Goal: Transaction & Acquisition: Purchase product/service

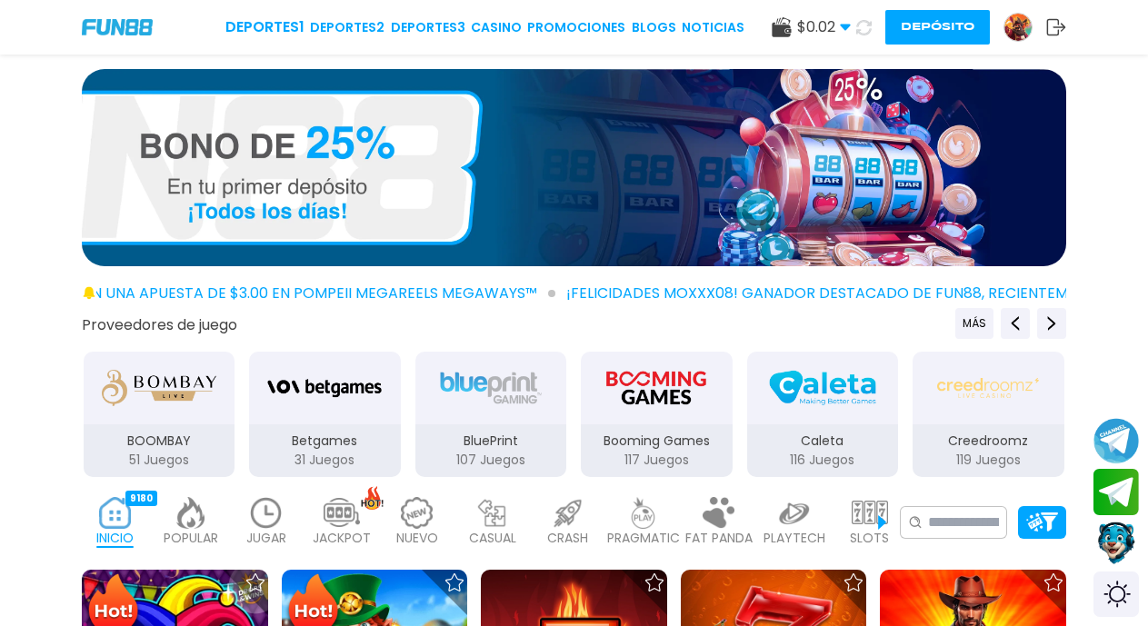
click at [925, 32] on button "Depósito" at bounding box center [937, 27] width 104 height 35
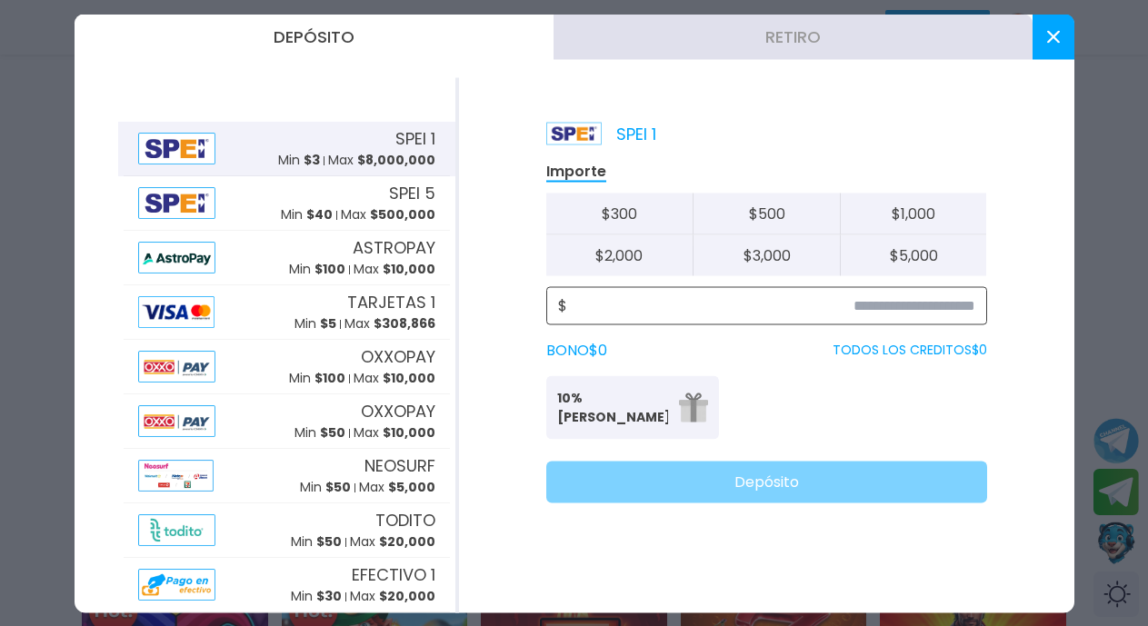
click at [895, 307] on input at bounding box center [771, 305] width 408 height 22
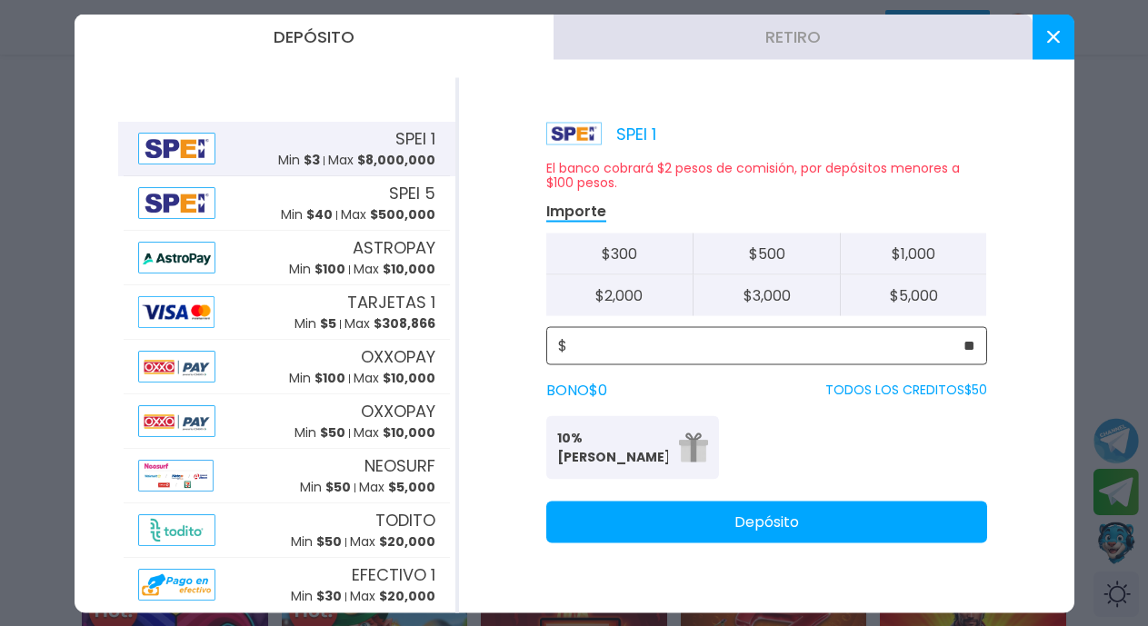
type input "**"
click at [795, 524] on button "Depósito" at bounding box center [766, 522] width 441 height 42
click at [1049, 37] on icon at bounding box center [1053, 36] width 13 height 13
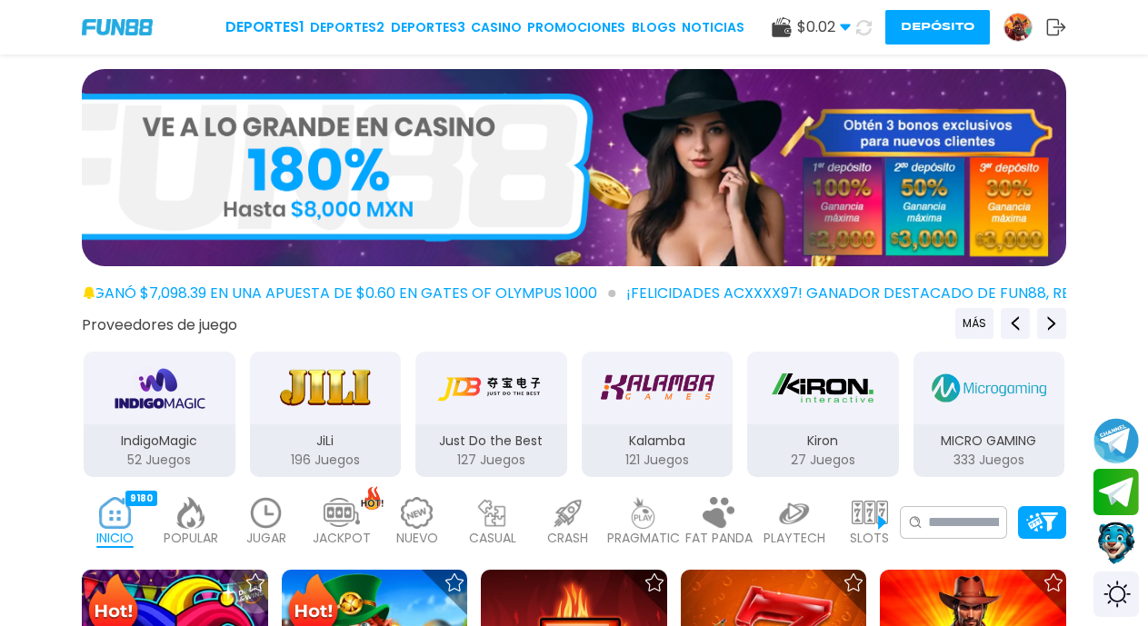
click at [865, 31] on icon at bounding box center [863, 27] width 15 height 15
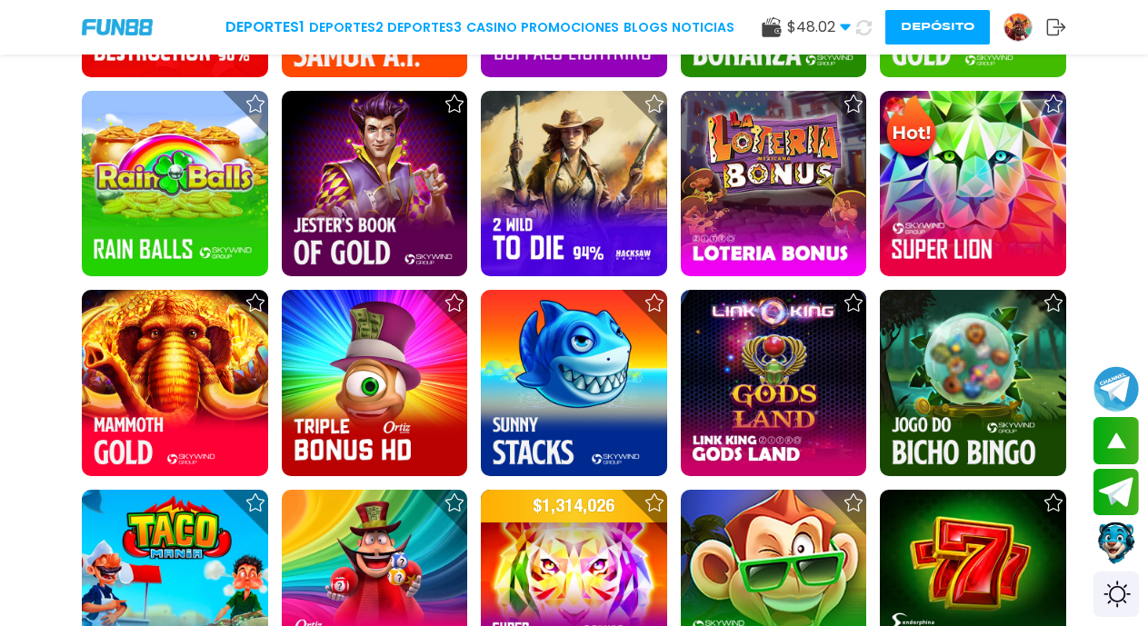
scroll to position [2399, 0]
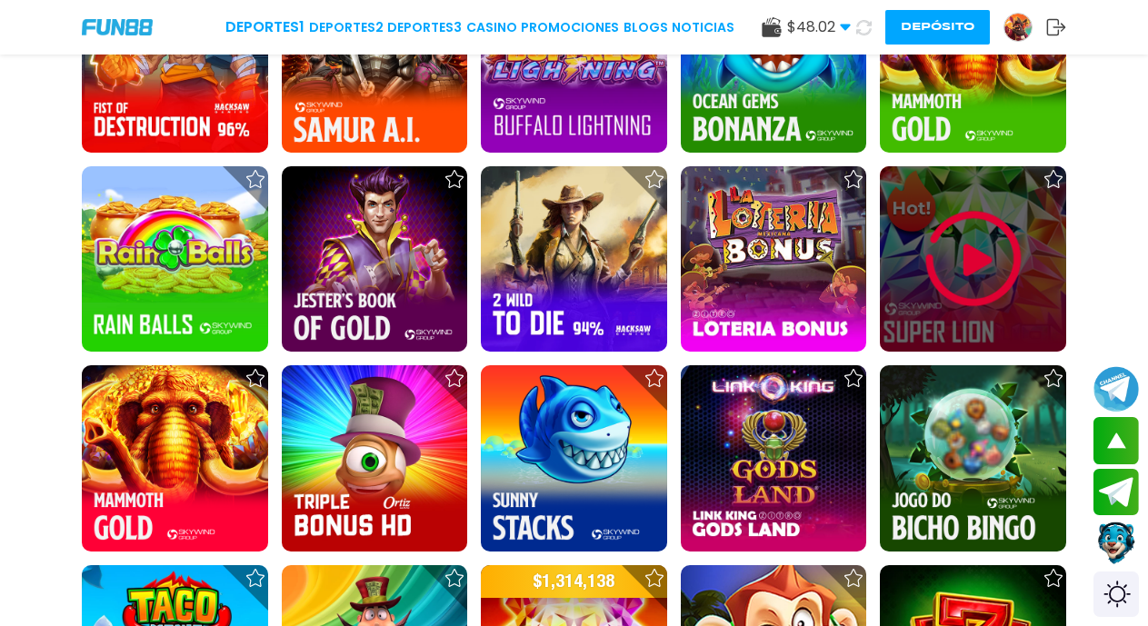
click at [975, 259] on img at bounding box center [973, 258] width 109 height 109
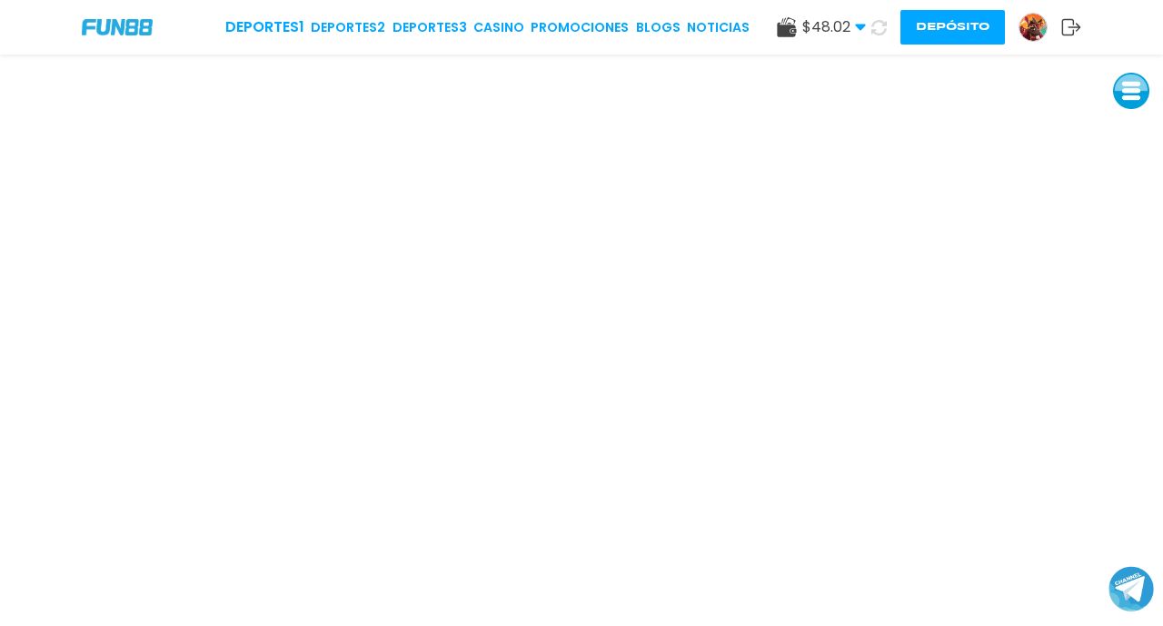
click at [880, 30] on icon at bounding box center [878, 27] width 15 height 15
click at [873, 30] on use at bounding box center [878, 26] width 15 height 15
click at [866, 15] on button at bounding box center [879, 28] width 26 height 26
click at [878, 32] on icon at bounding box center [878, 27] width 15 height 15
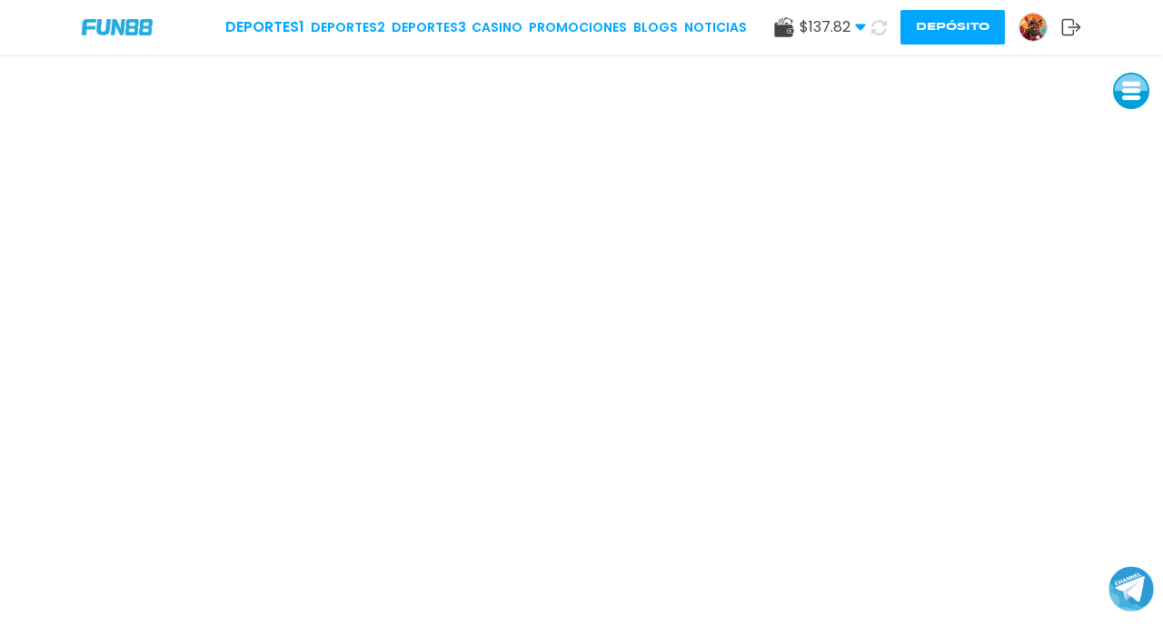
click at [876, 25] on icon at bounding box center [878, 27] width 15 height 15
click at [866, 15] on button at bounding box center [879, 28] width 26 height 26
click at [1132, 98] on button at bounding box center [1131, 91] width 36 height 36
click at [1129, 133] on button at bounding box center [1131, 132] width 36 height 36
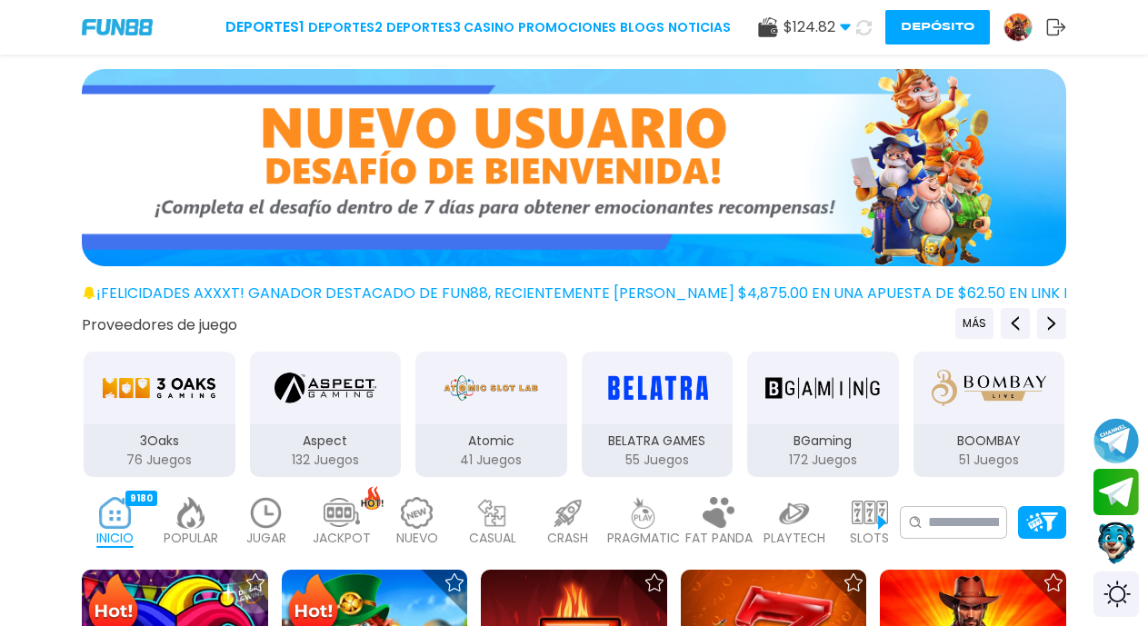
click at [922, 27] on button "Depósito" at bounding box center [937, 27] width 104 height 35
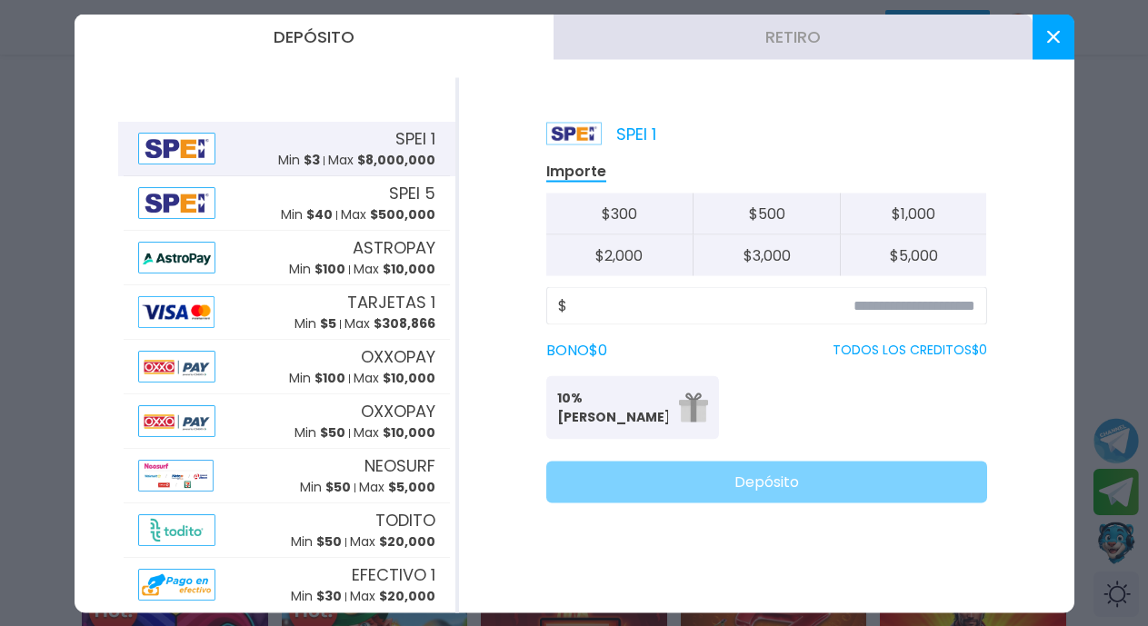
click at [810, 45] on button "Retiro" at bounding box center [792, 36] width 479 height 45
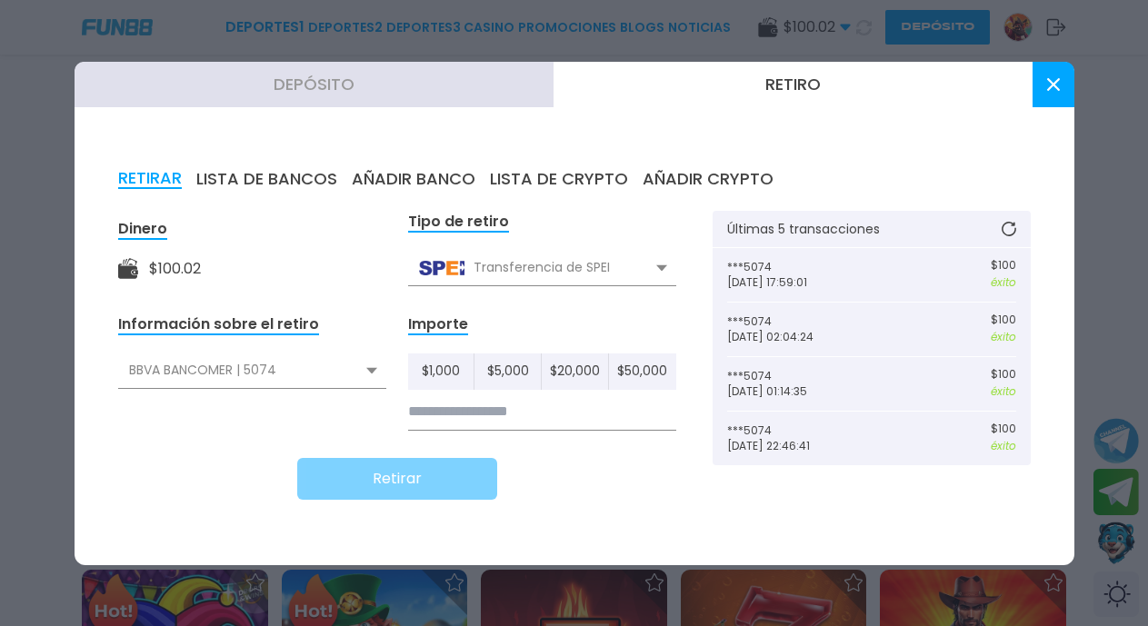
click at [483, 410] on input at bounding box center [542, 411] width 268 height 37
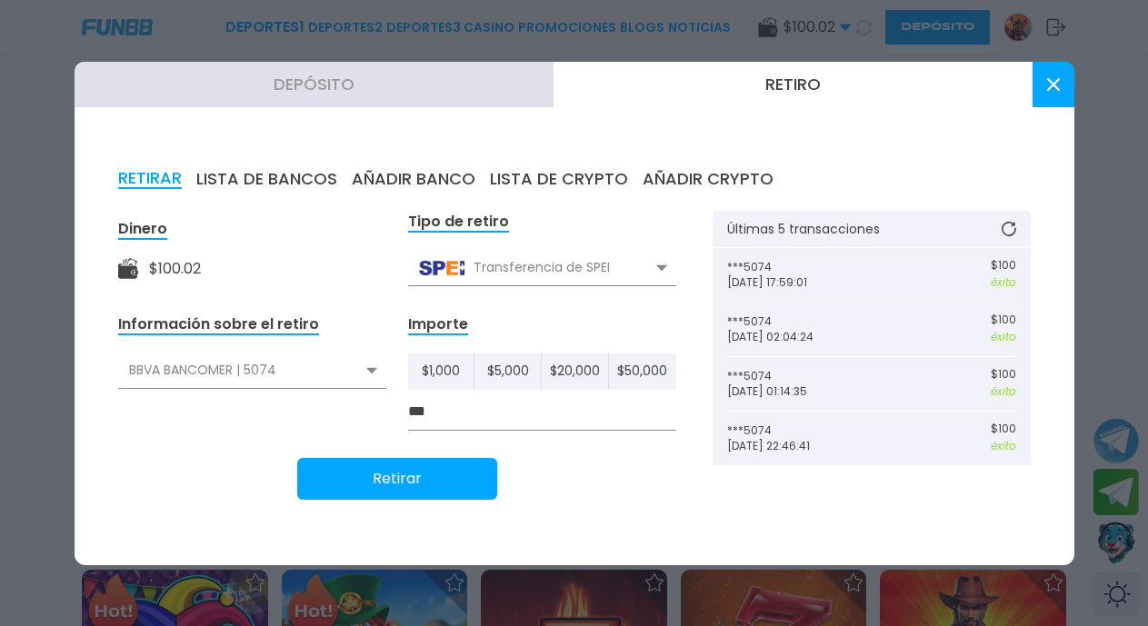
type input "***"
click at [413, 484] on button "Retirar" at bounding box center [397, 479] width 200 height 42
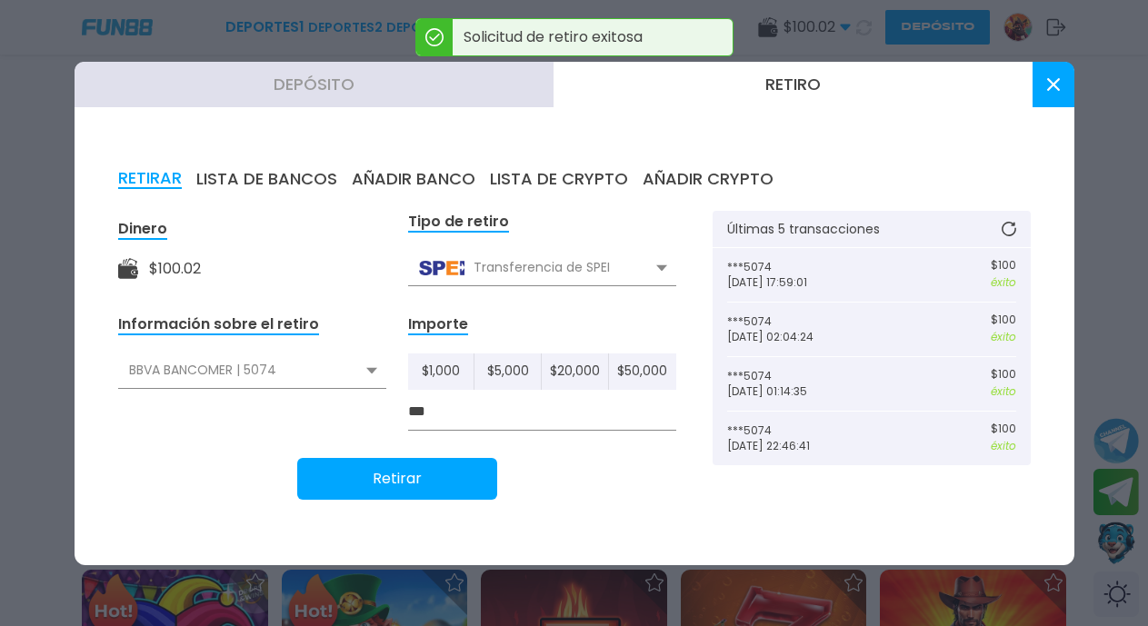
click at [1058, 87] on icon at bounding box center [1053, 84] width 13 height 13
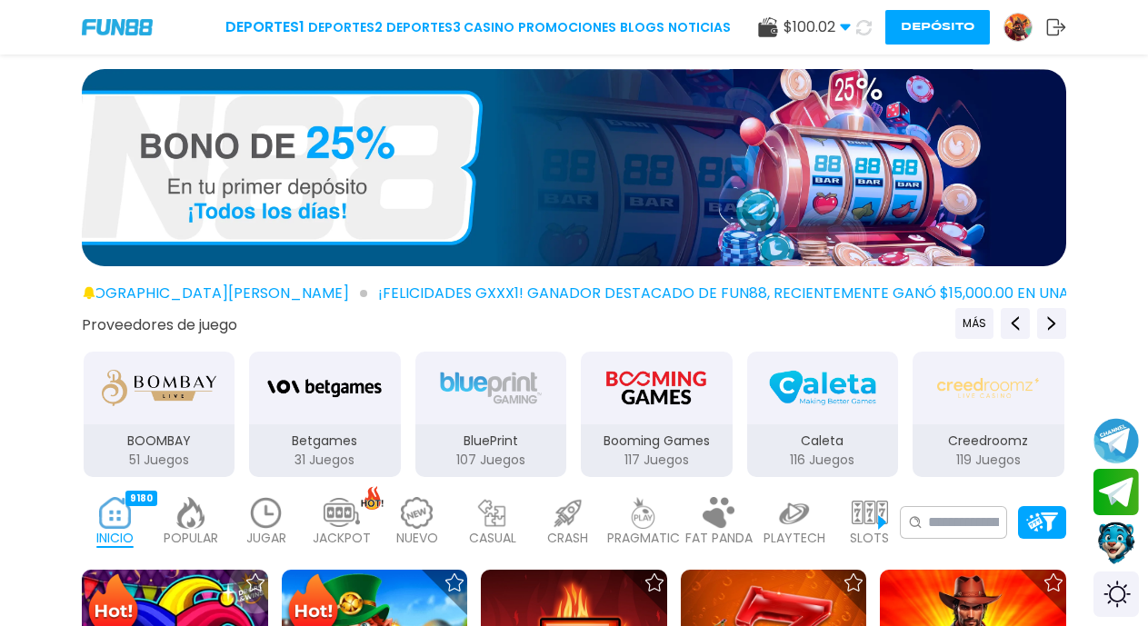
click at [865, 31] on icon at bounding box center [863, 27] width 16 height 16
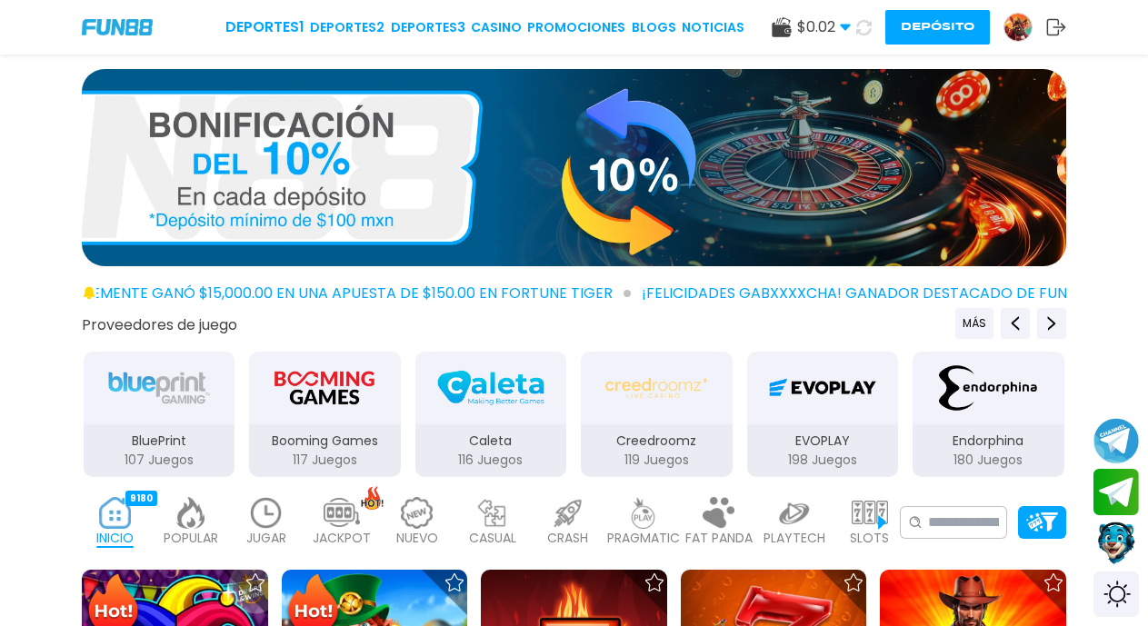
click at [949, 30] on button "Depósito" at bounding box center [937, 27] width 104 height 35
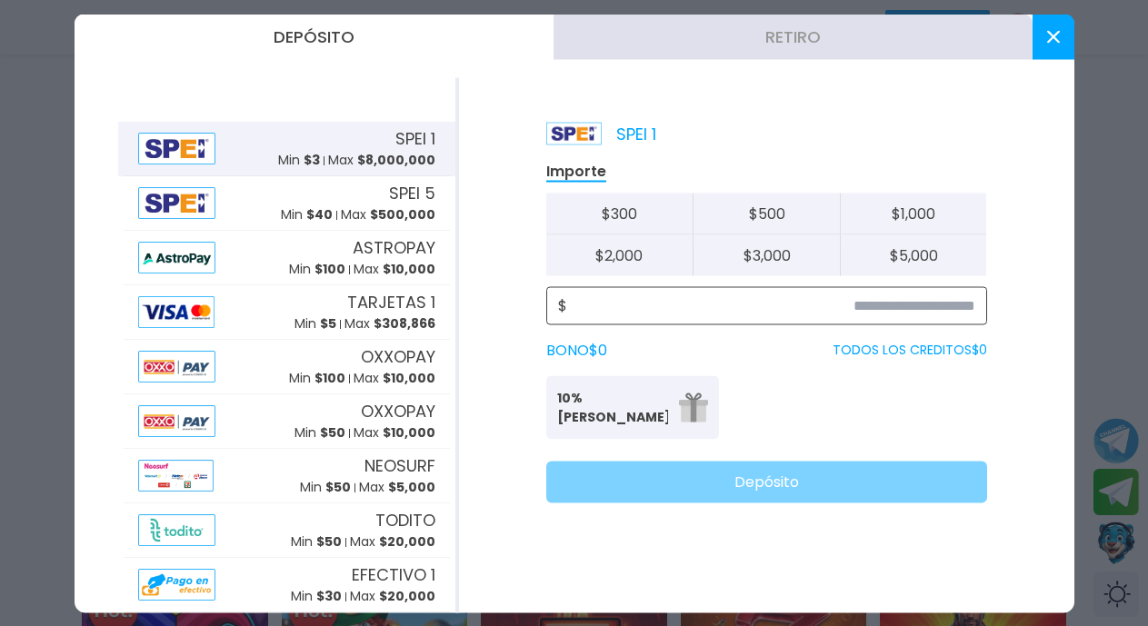
click at [937, 302] on input at bounding box center [771, 305] width 408 height 22
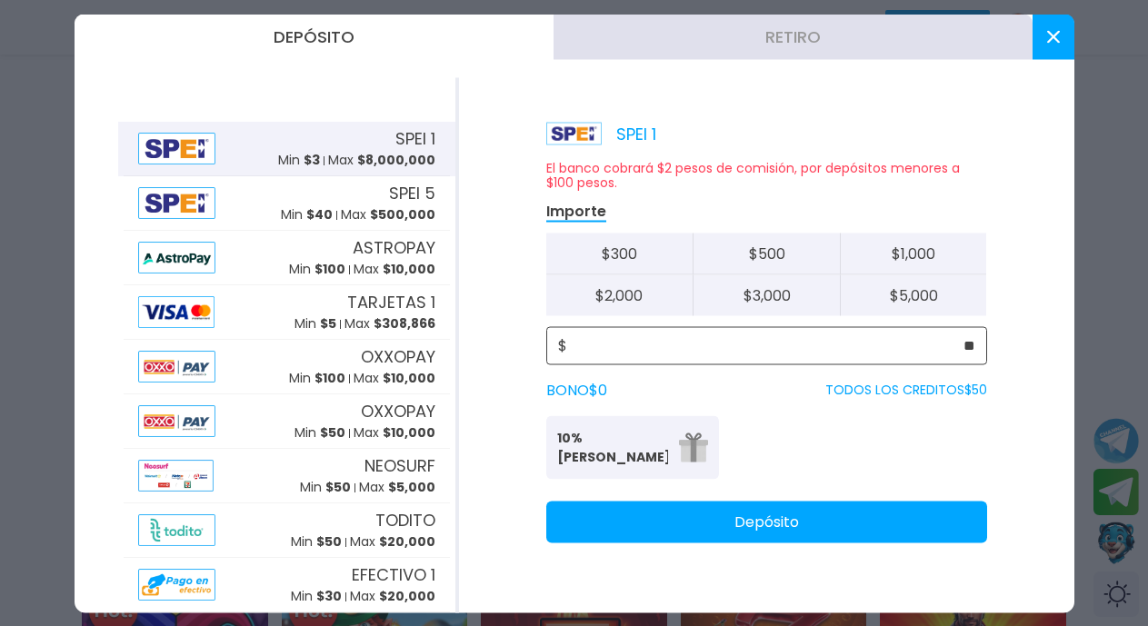
type input "**"
click at [790, 542] on div "SPEI 1 El banco cobrará $2 pesos de comisión, por depósitos menores a $100 peso…" at bounding box center [766, 344] width 615 height 535
click at [790, 526] on button "Depósito" at bounding box center [766, 522] width 441 height 42
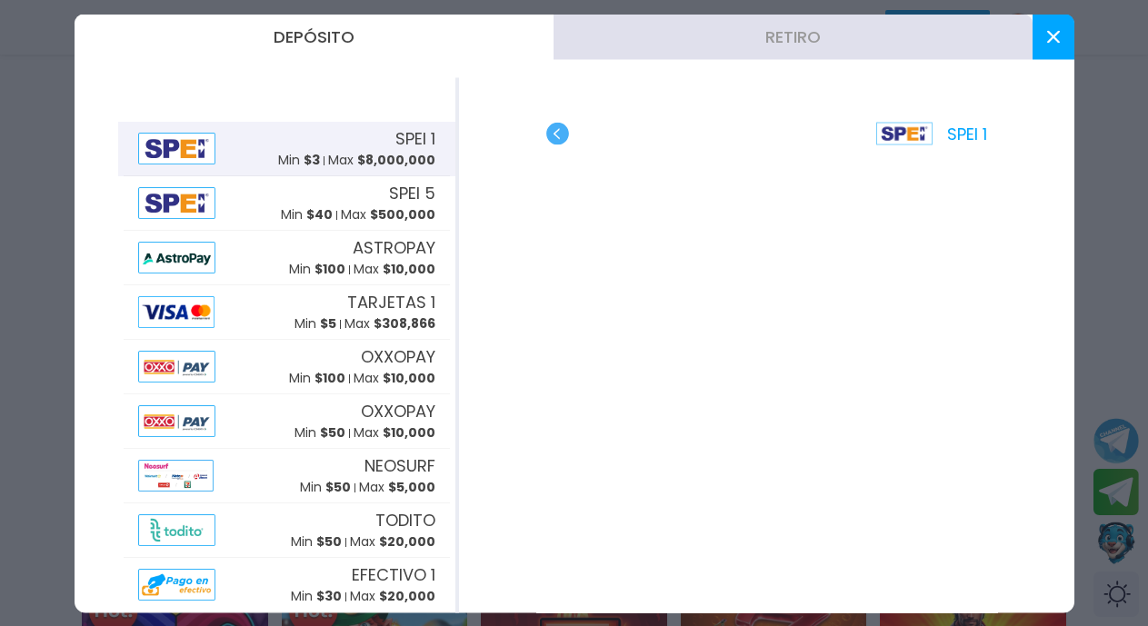
click at [1047, 30] on icon at bounding box center [1053, 36] width 13 height 13
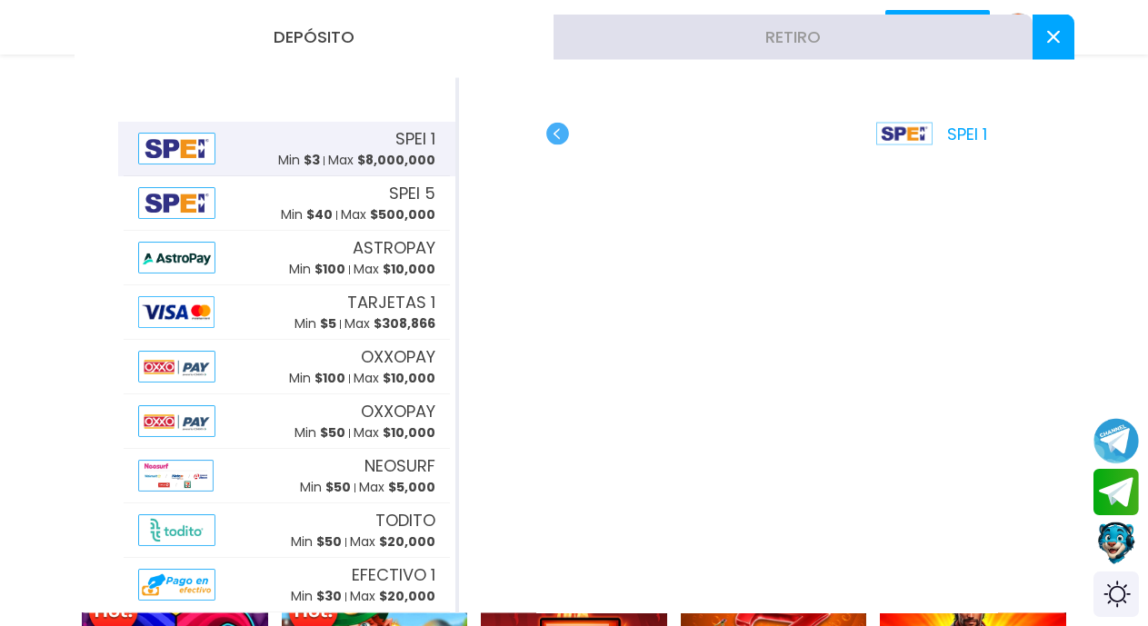
click at [1047, 30] on use at bounding box center [1056, 27] width 19 height 16
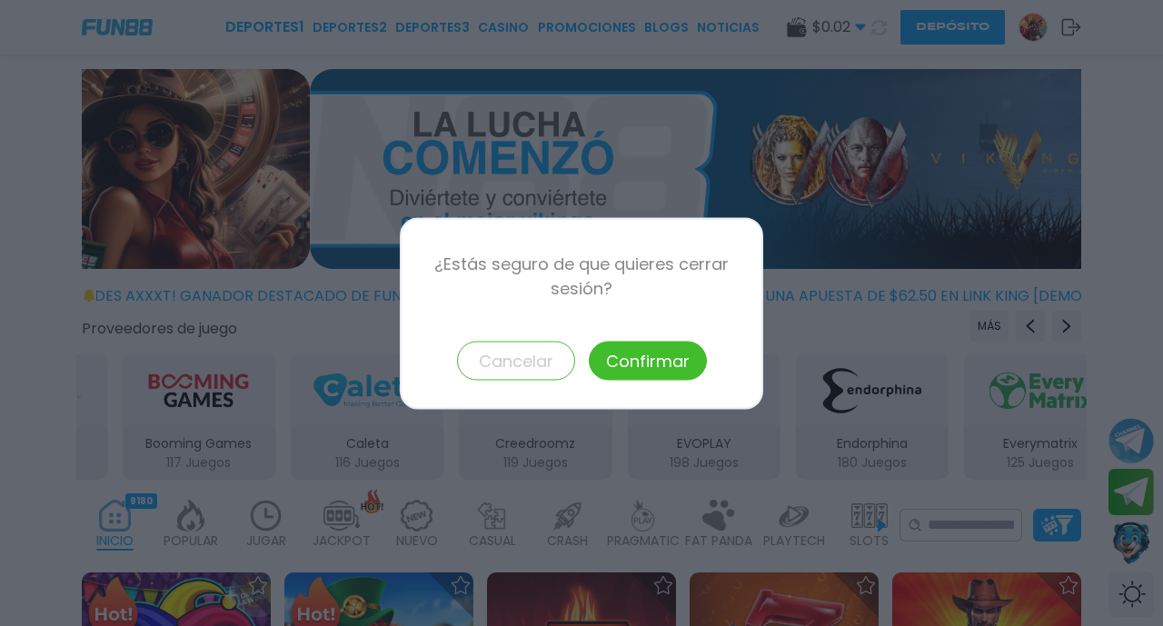
click at [514, 351] on button "Cancelar" at bounding box center [516, 360] width 118 height 39
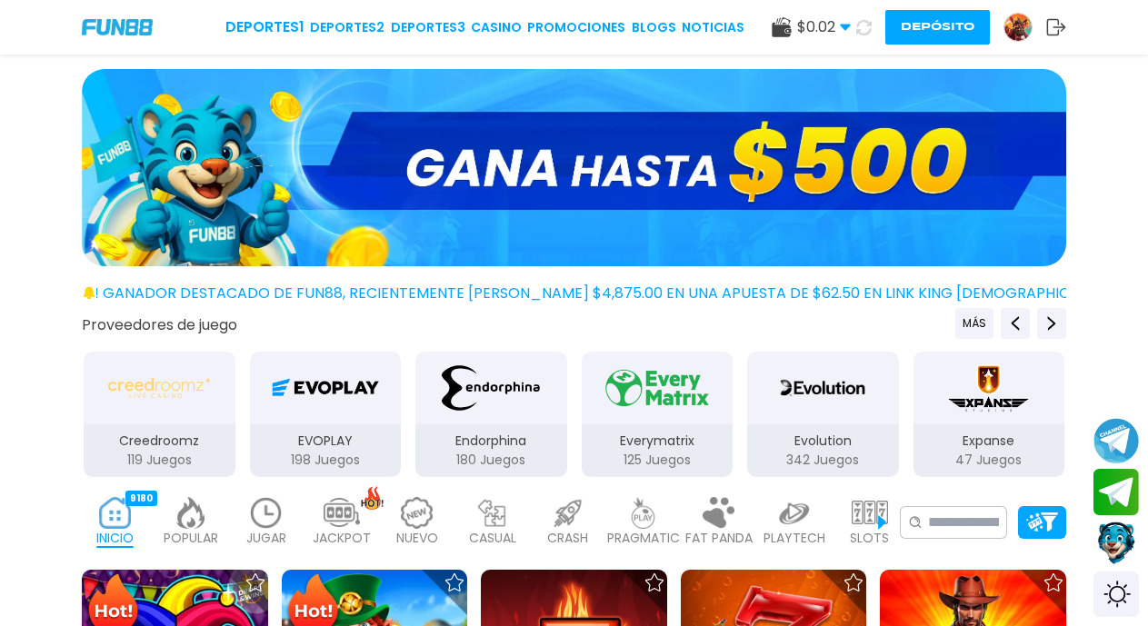
click at [861, 31] on icon at bounding box center [863, 27] width 16 height 16
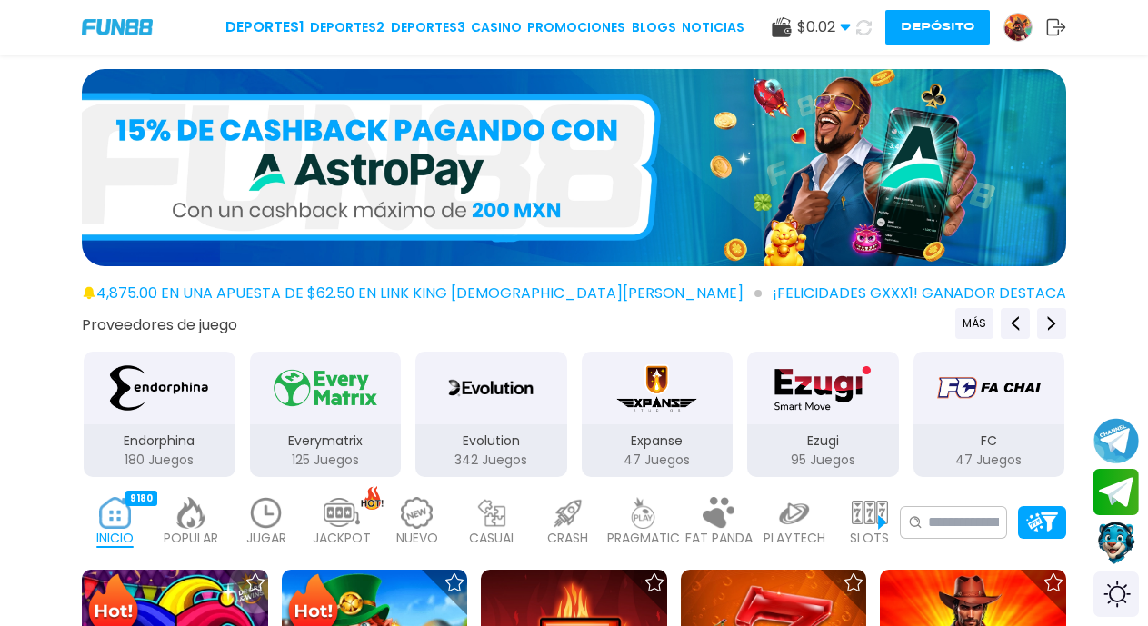
click at [864, 23] on icon at bounding box center [863, 27] width 16 height 16
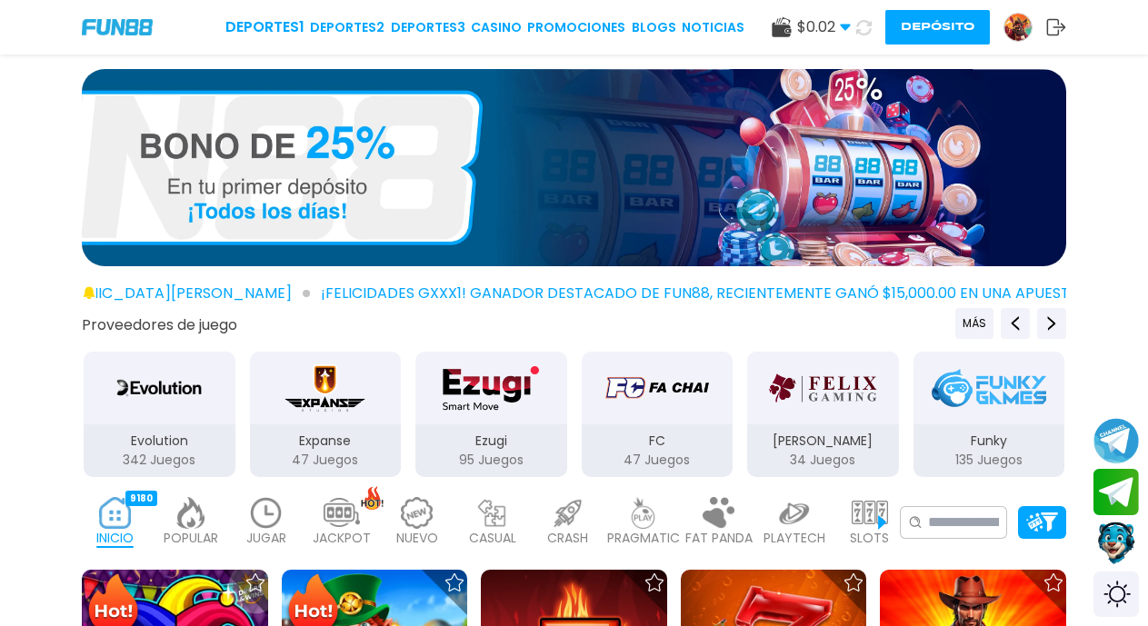
click at [1014, 30] on img at bounding box center [1017, 27] width 27 height 27
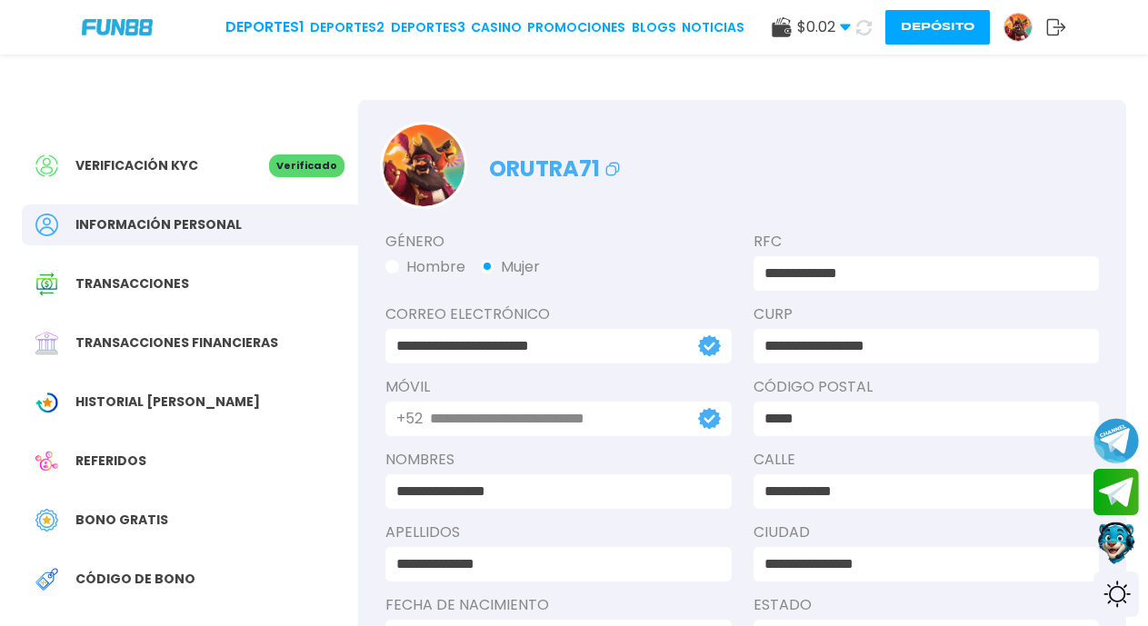
click at [155, 291] on span "Transacciones" at bounding box center [132, 283] width 114 height 19
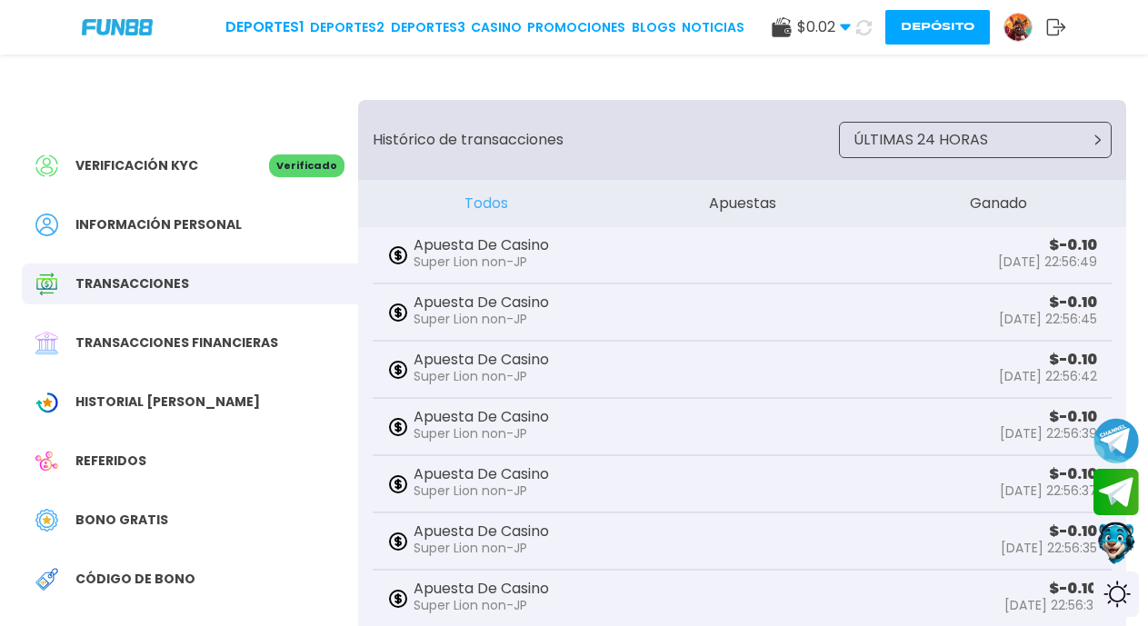
click at [167, 349] on span "Transacciones financieras" at bounding box center [176, 342] width 203 height 19
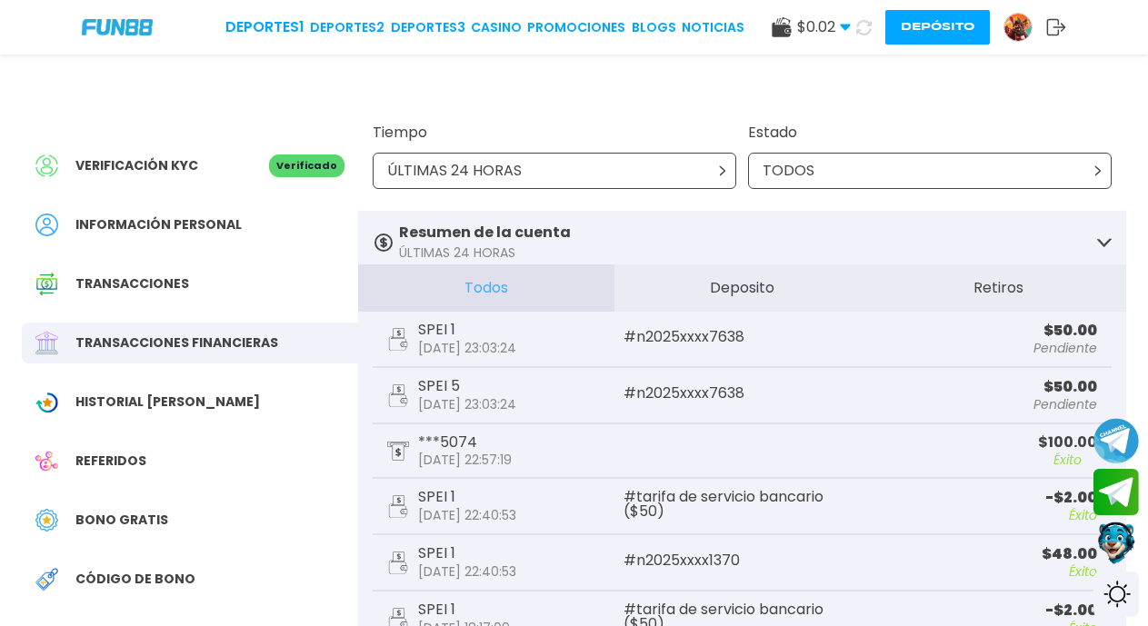
click at [820, 282] on button "Deposito" at bounding box center [742, 287] width 256 height 47
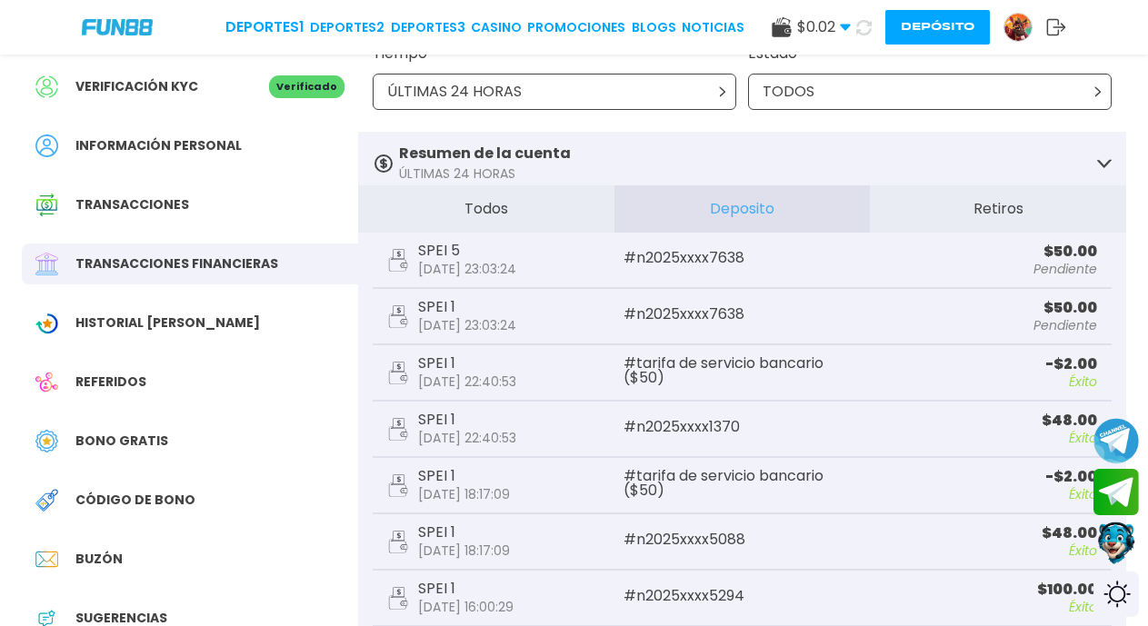
scroll to position [82, 0]
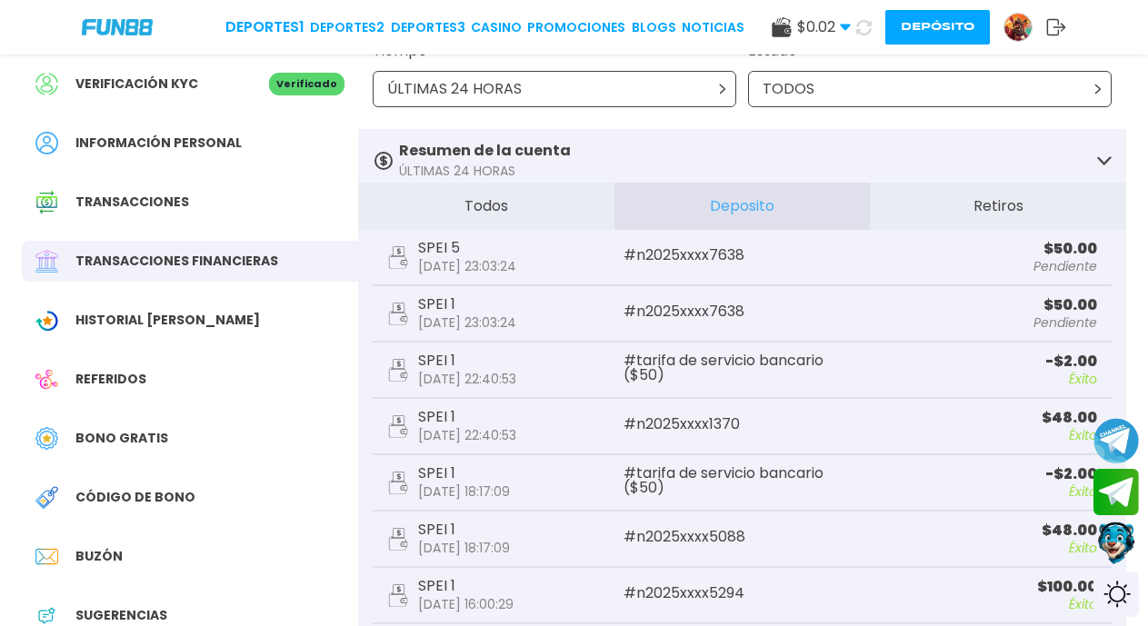
click at [860, 26] on icon at bounding box center [863, 27] width 15 height 15
click at [972, 214] on button "Retiros" at bounding box center [998, 206] width 256 height 47
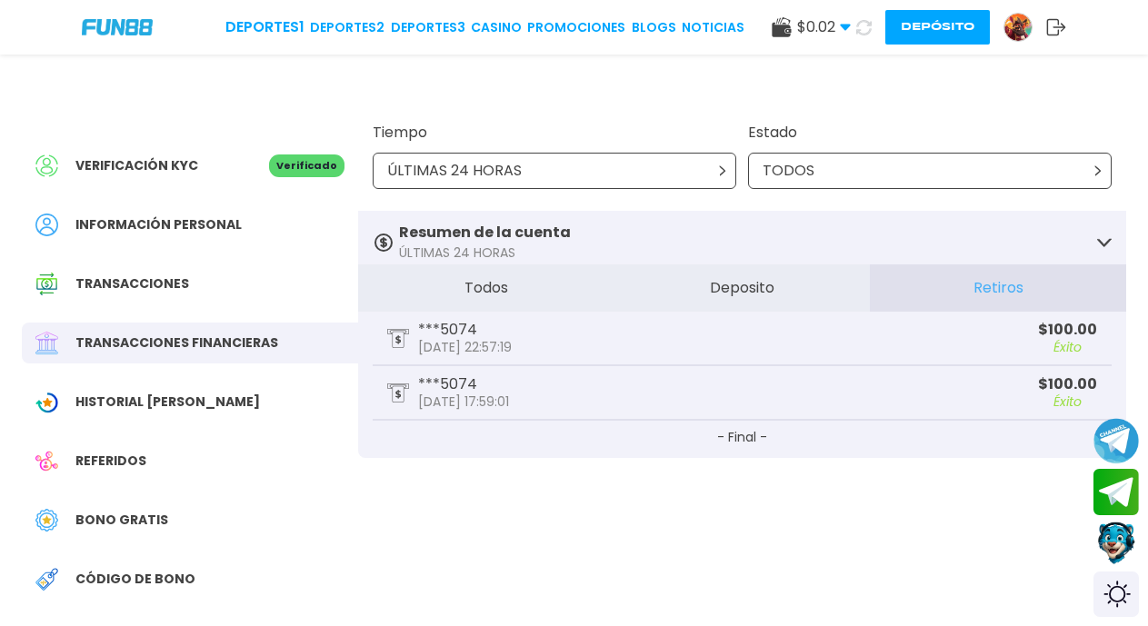
click at [863, 30] on icon at bounding box center [863, 27] width 15 height 15
click at [860, 25] on icon at bounding box center [863, 27] width 15 height 15
click at [751, 288] on button "Deposito" at bounding box center [742, 287] width 256 height 47
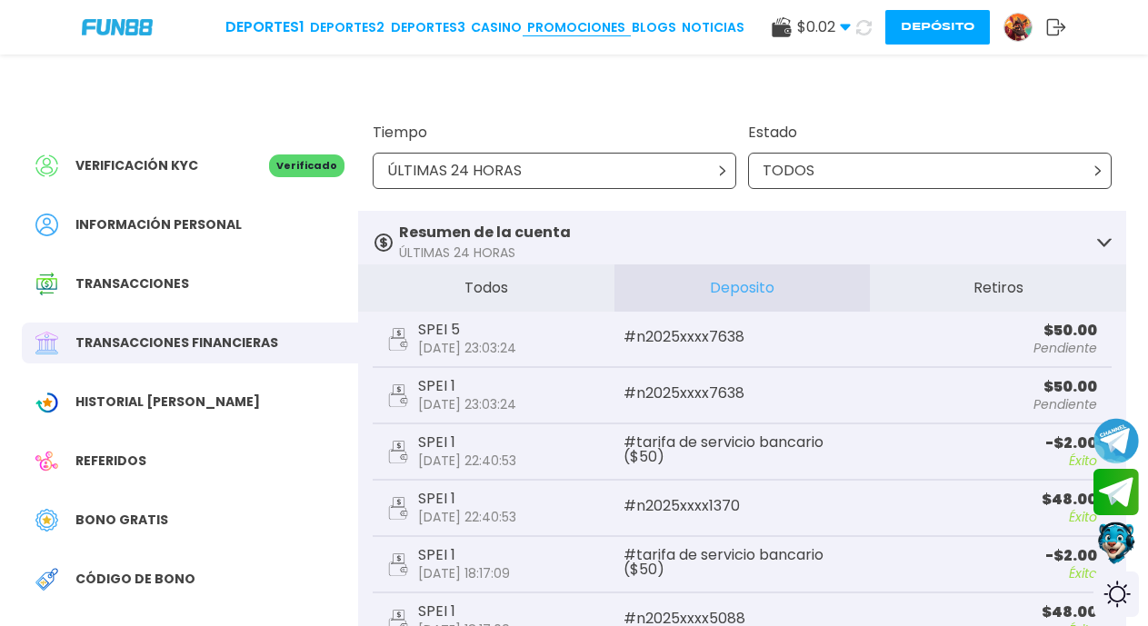
click at [566, 28] on link "Promociones" at bounding box center [576, 27] width 98 height 19
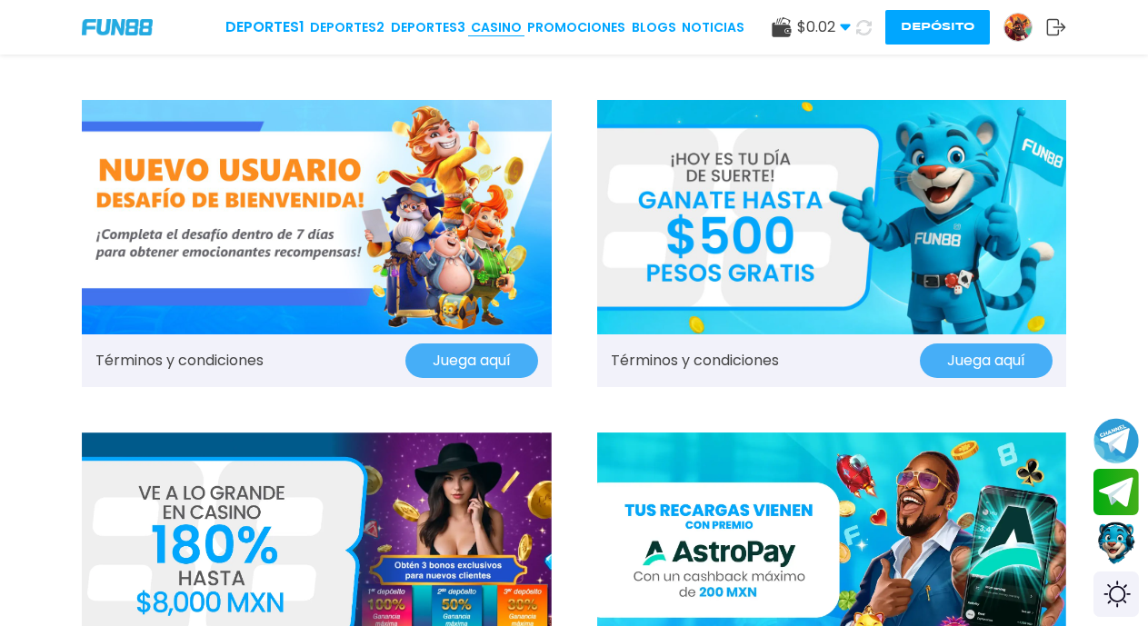
click at [499, 26] on link "CASINO" at bounding box center [496, 27] width 51 height 19
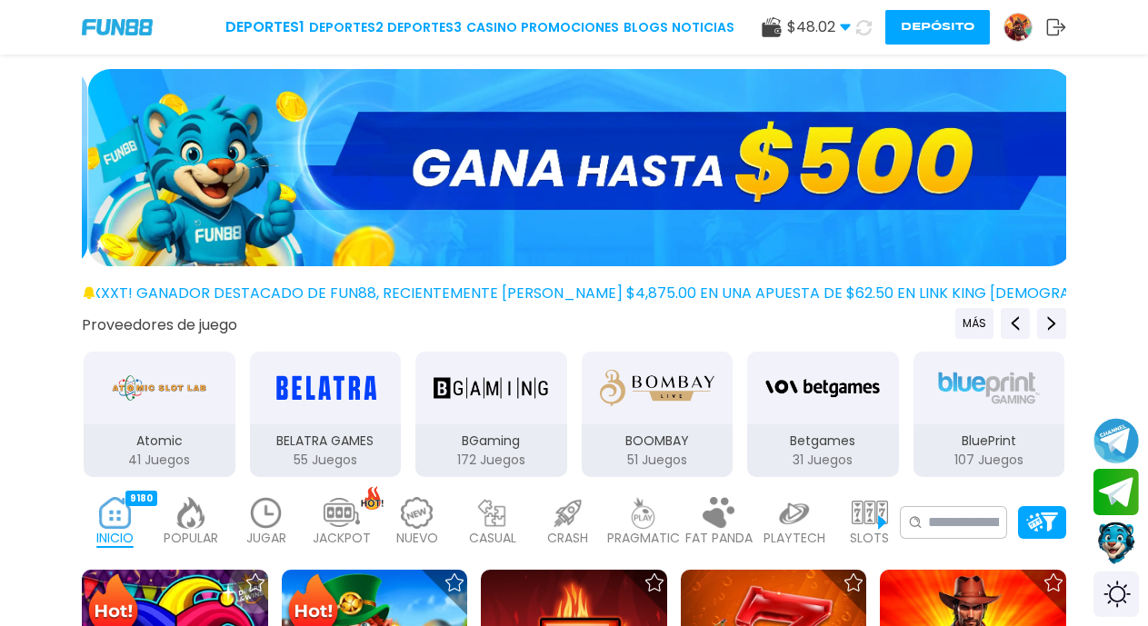
click at [499, 26] on link "CASINO" at bounding box center [491, 27] width 51 height 19
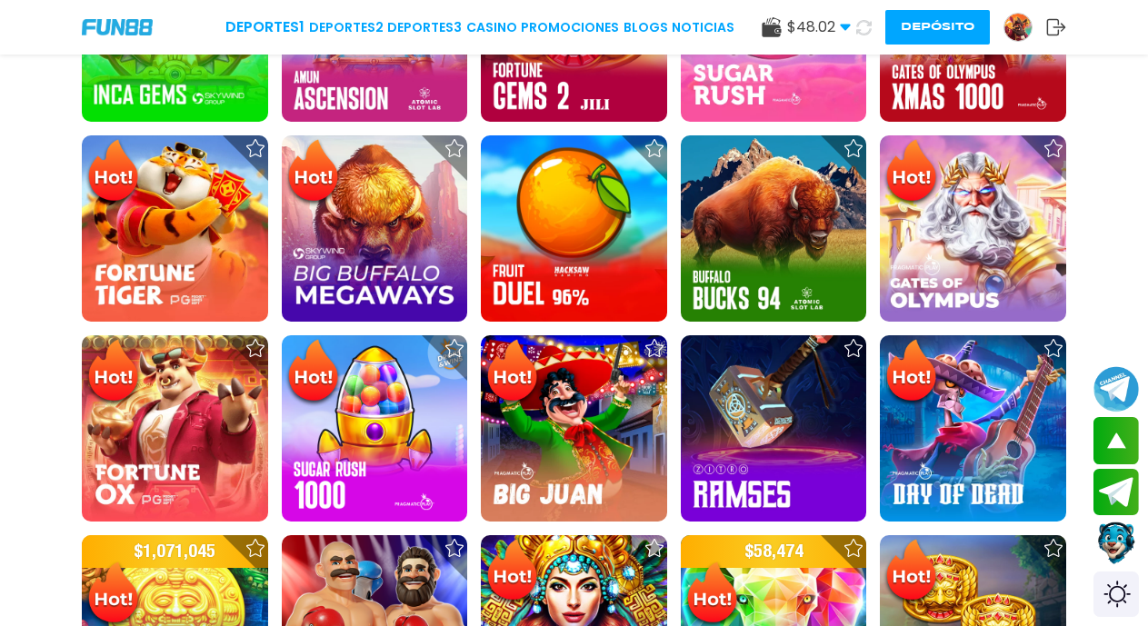
scroll to position [1237, 0]
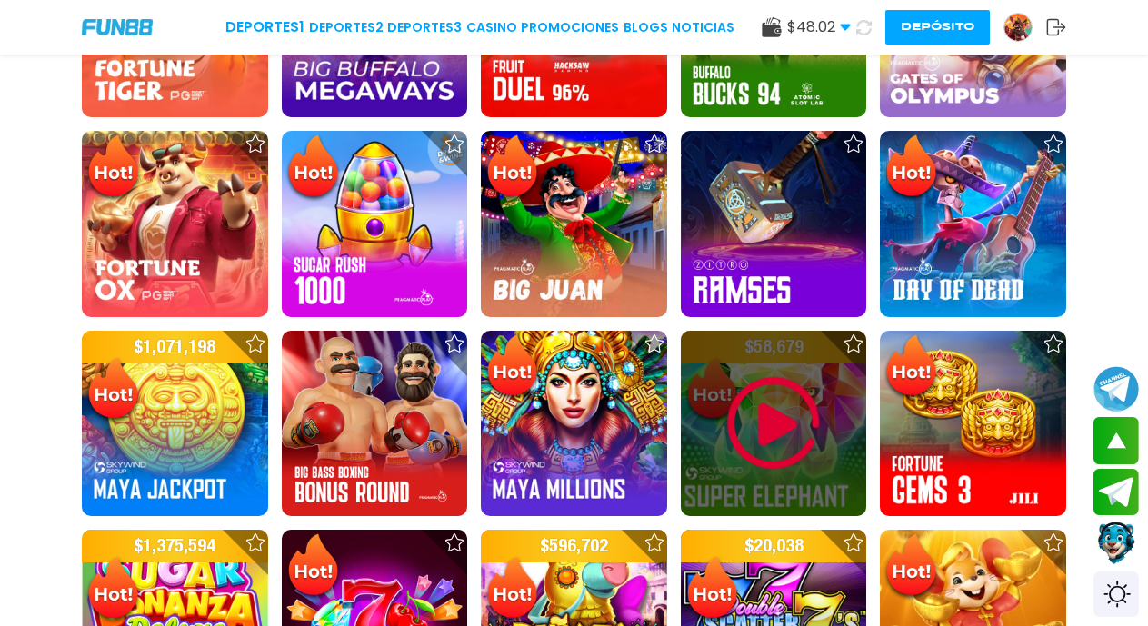
click at [770, 422] on img at bounding box center [773, 423] width 109 height 109
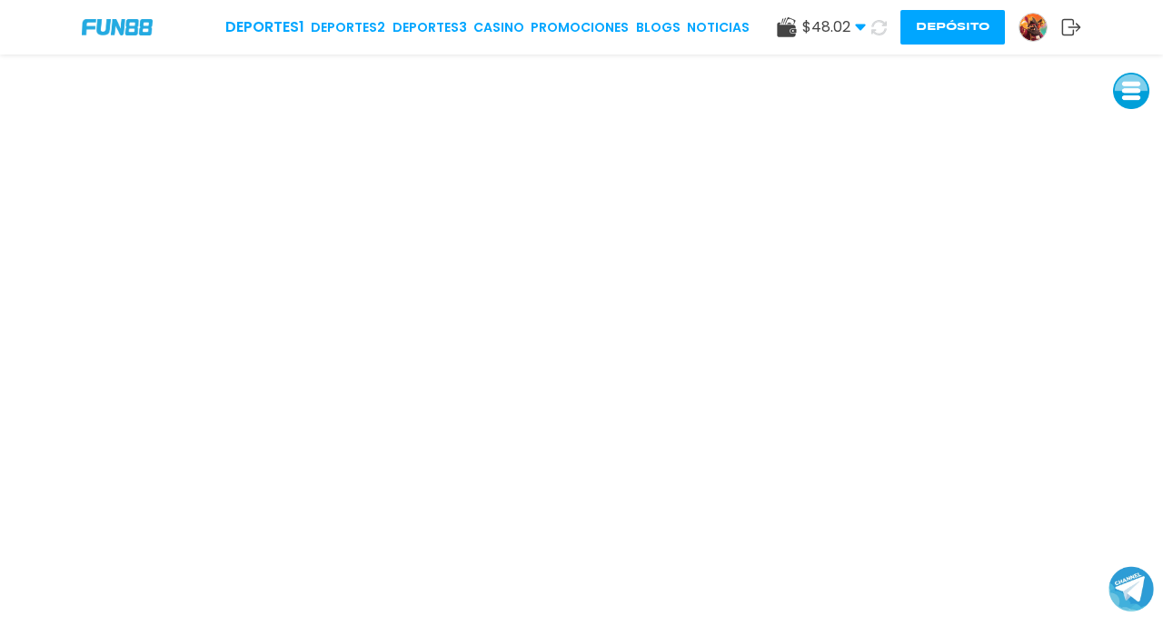
click at [875, 28] on icon at bounding box center [878, 27] width 15 height 15
click at [1140, 99] on button at bounding box center [1131, 91] width 36 height 36
click at [1133, 133] on button at bounding box center [1131, 132] width 36 height 36
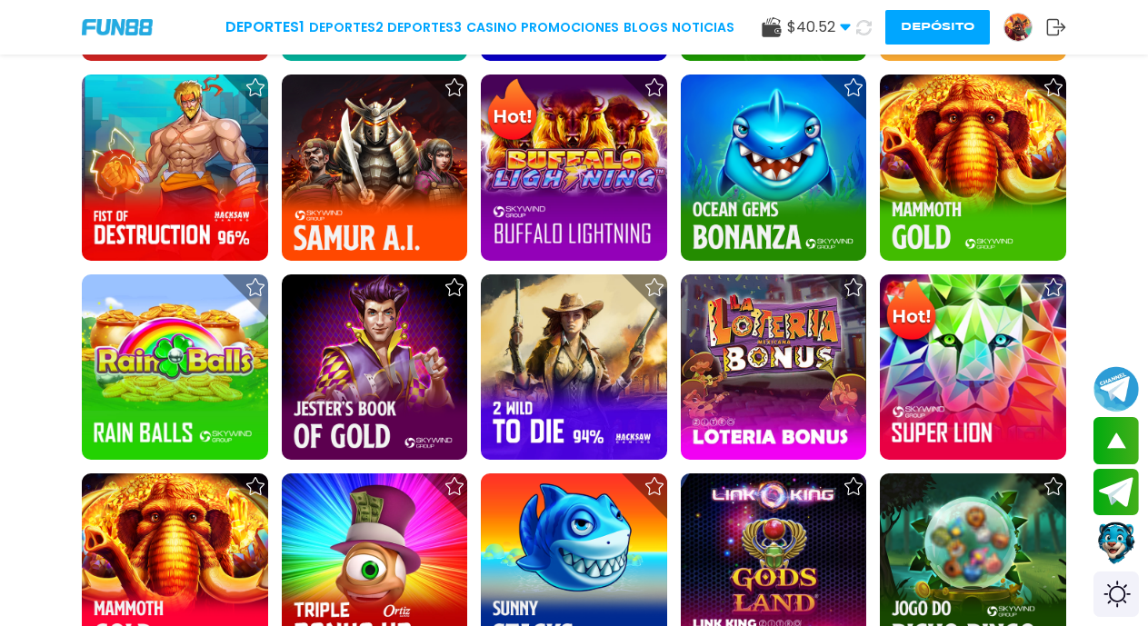
scroll to position [2355, 0]
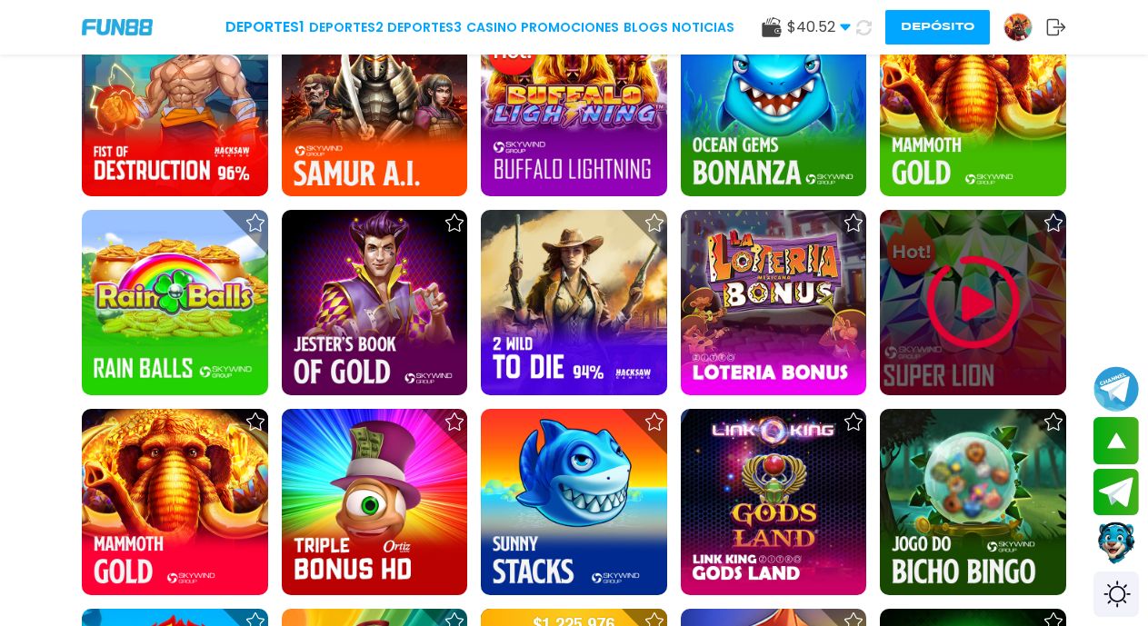
click at [972, 305] on img at bounding box center [973, 302] width 109 height 109
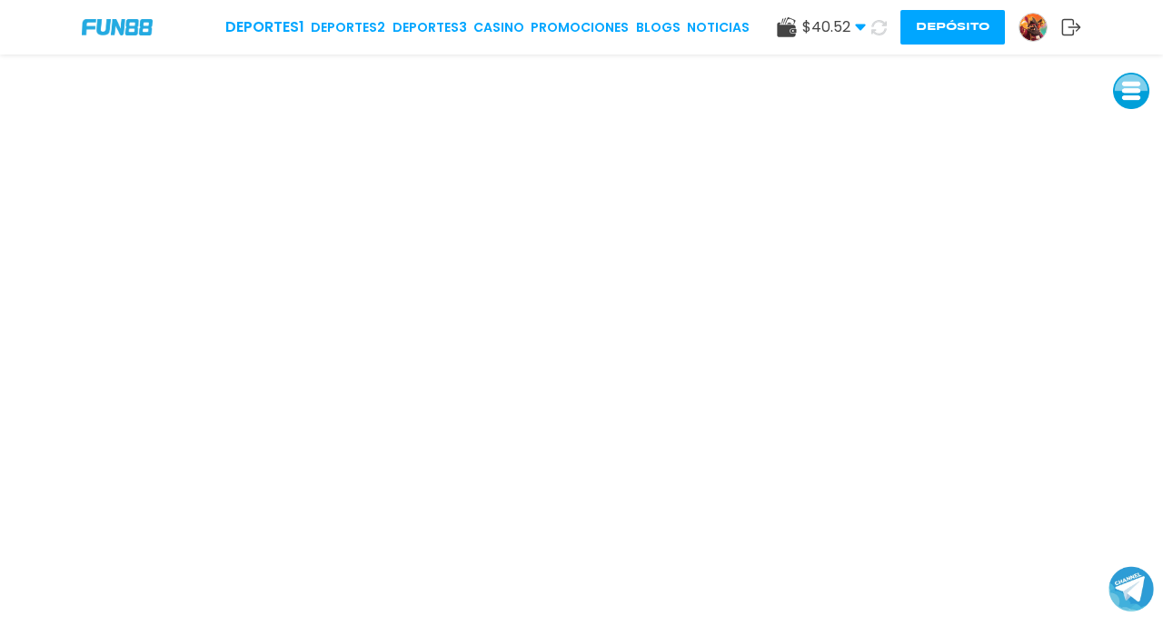
click at [879, 24] on icon at bounding box center [878, 27] width 15 height 15
click at [866, 15] on button at bounding box center [879, 28] width 26 height 26
click at [1127, 91] on button at bounding box center [1131, 91] width 36 height 36
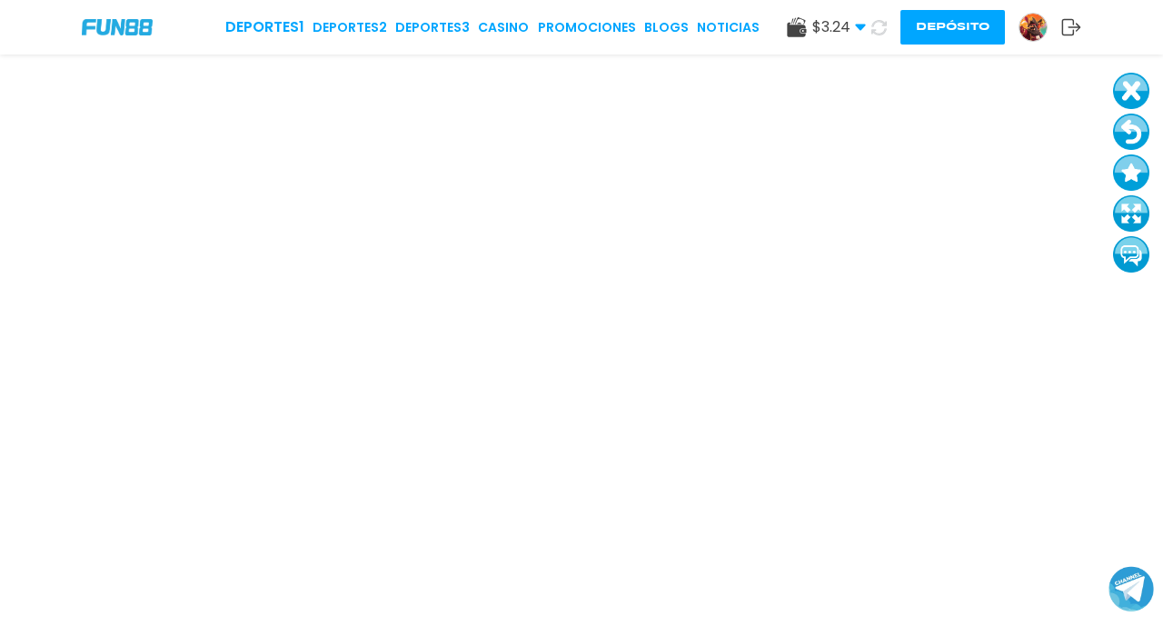
click at [962, 24] on button "Depósito" at bounding box center [952, 27] width 104 height 35
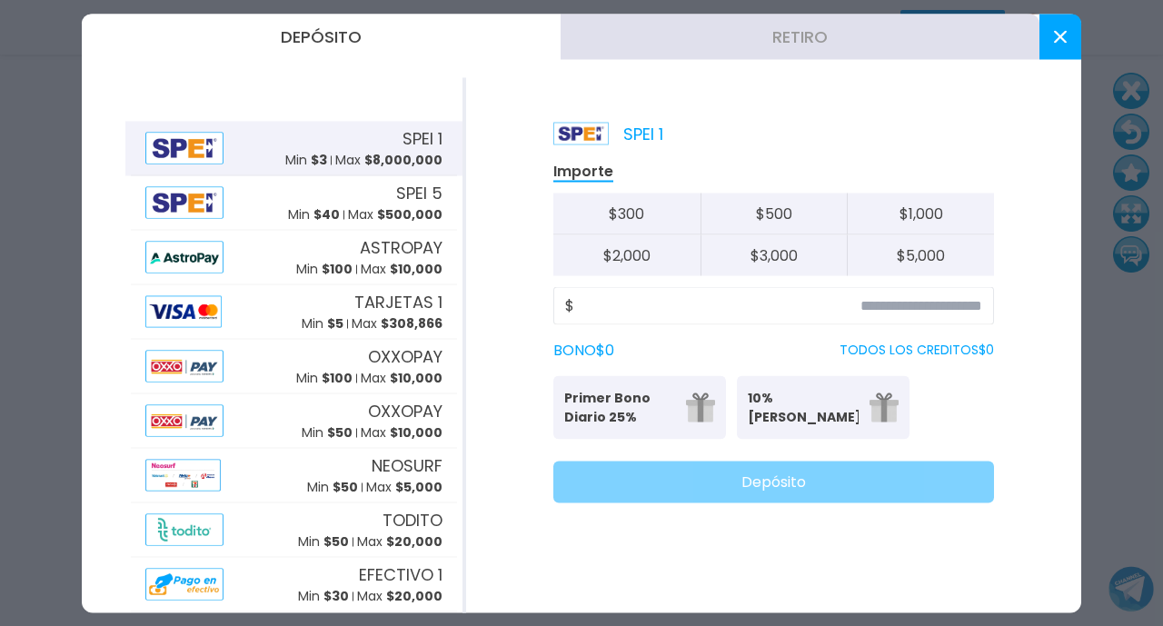
click at [1047, 39] on button at bounding box center [1060, 36] width 42 height 45
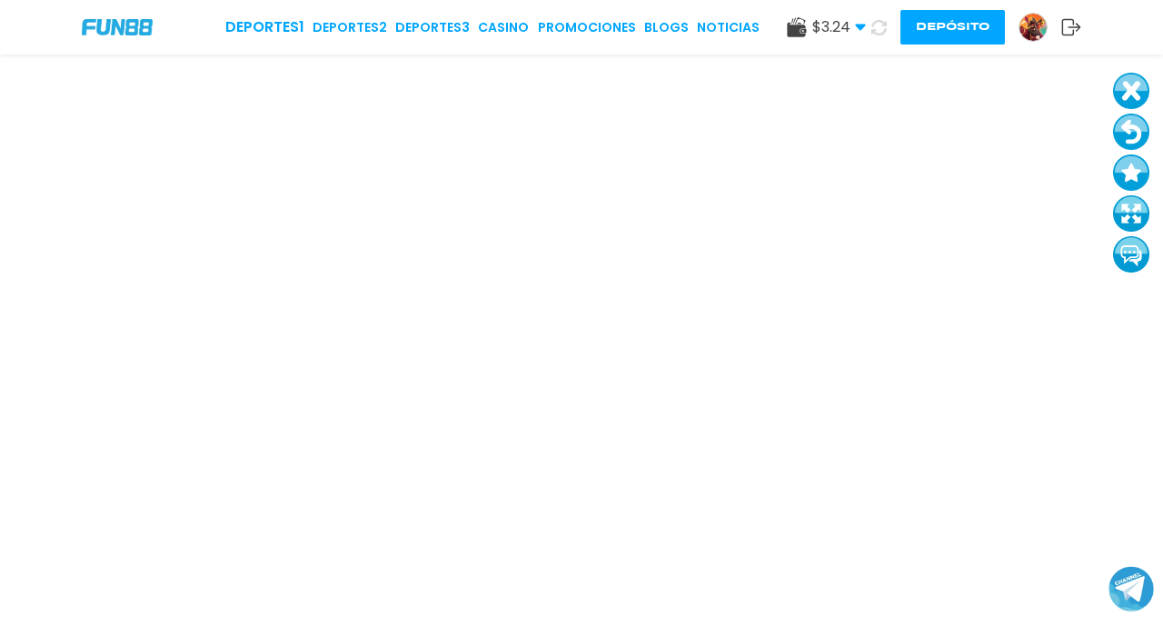
click at [947, 25] on button "Depósito" at bounding box center [952, 27] width 104 height 35
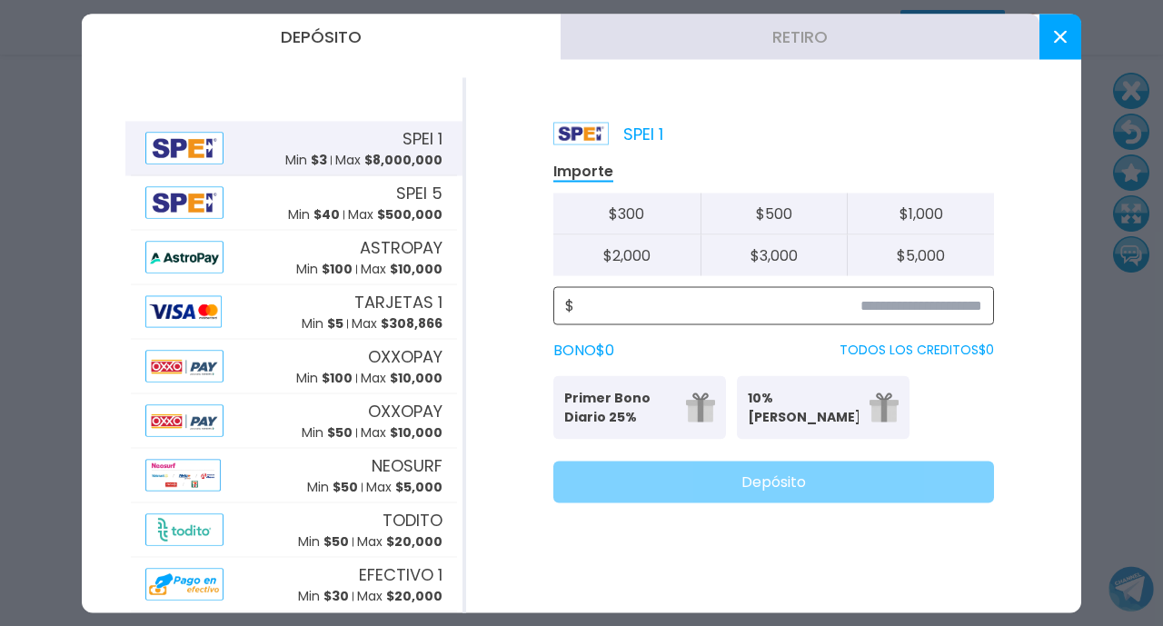
click at [925, 312] on input at bounding box center [778, 305] width 408 height 22
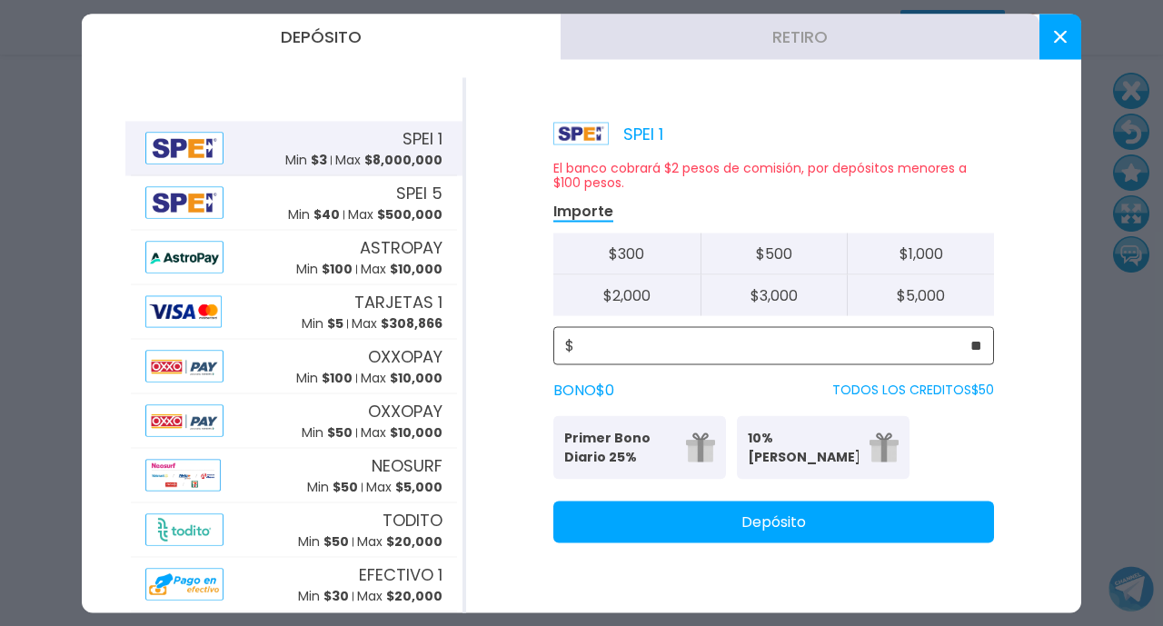
type input "**"
click at [800, 522] on button "Depósito" at bounding box center [773, 522] width 441 height 42
click at [1049, 39] on button at bounding box center [1060, 36] width 42 height 45
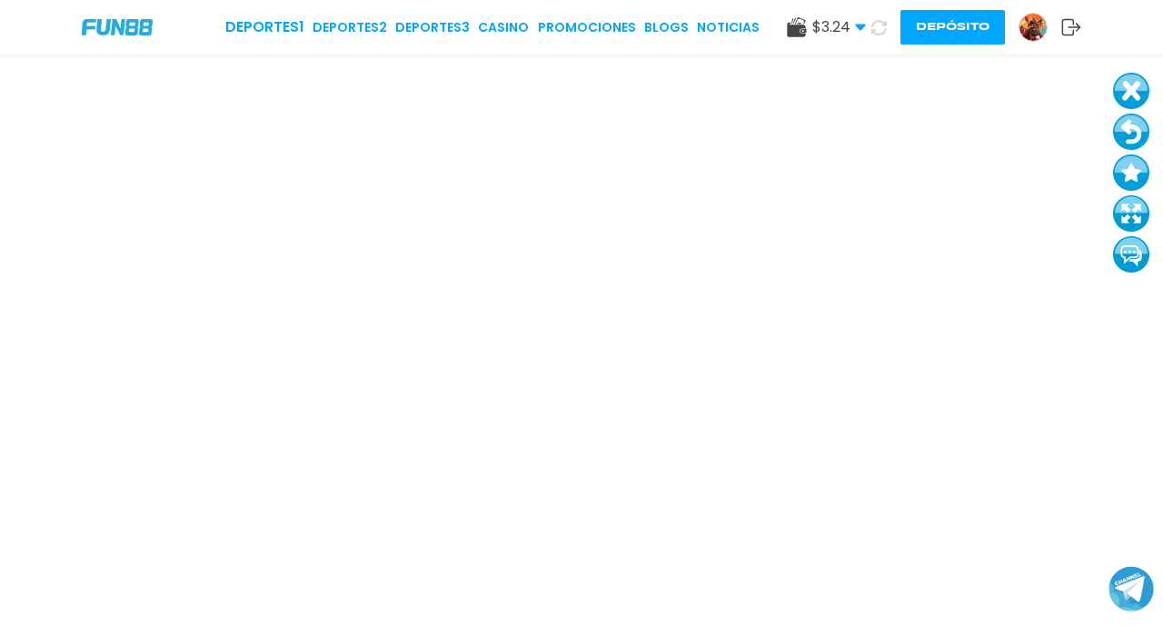
click at [879, 29] on icon at bounding box center [878, 27] width 15 height 15
click at [1137, 107] on button at bounding box center [1131, 91] width 36 height 36
click at [1128, 129] on button at bounding box center [1131, 132] width 36 height 36
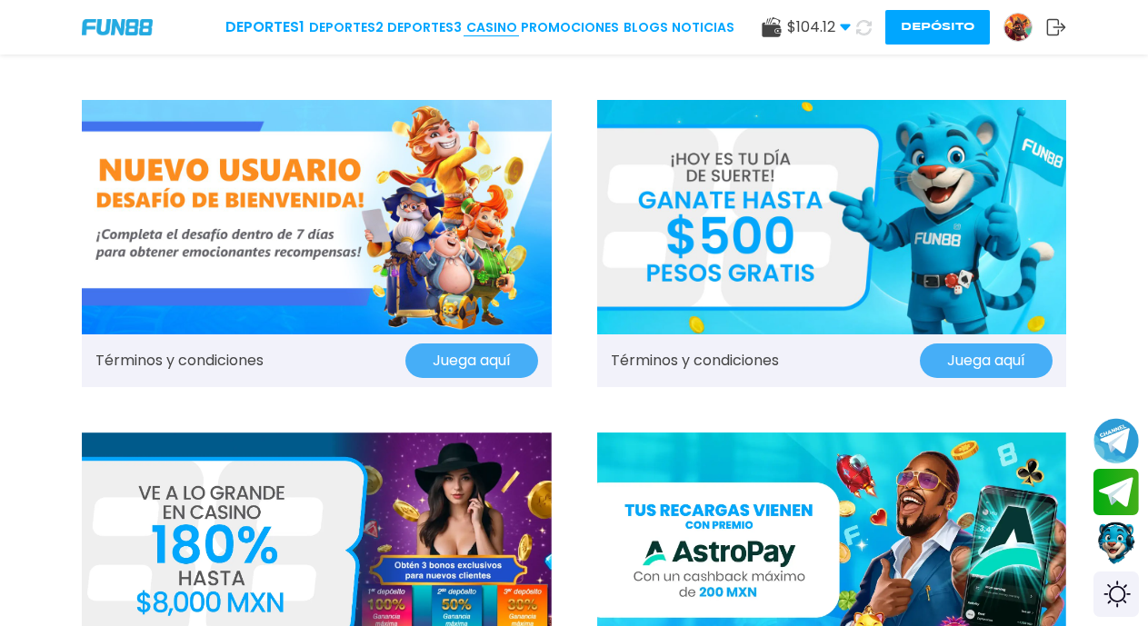
click at [485, 26] on link "CASINO" at bounding box center [491, 27] width 51 height 19
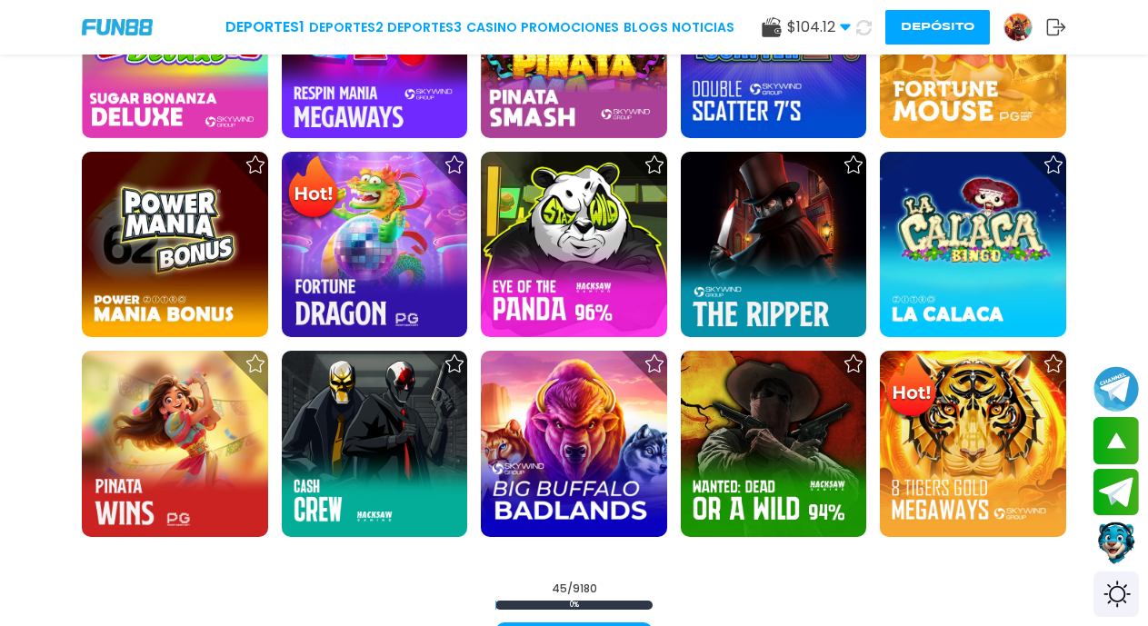
scroll to position [1959, 0]
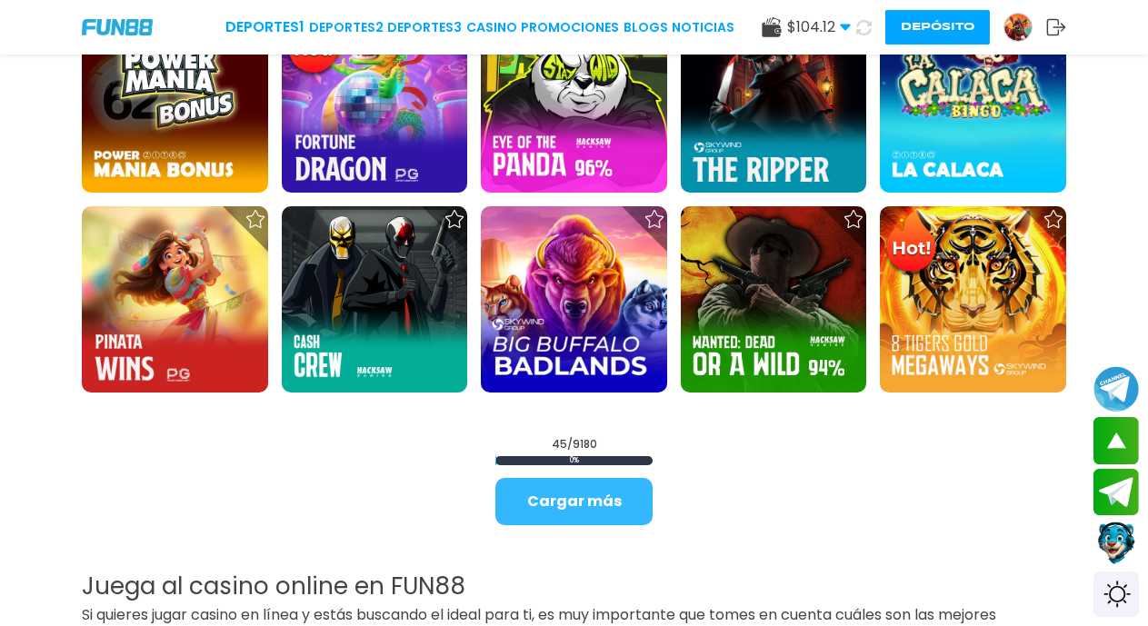
click at [553, 500] on button "Cargar más" at bounding box center [573, 501] width 157 height 47
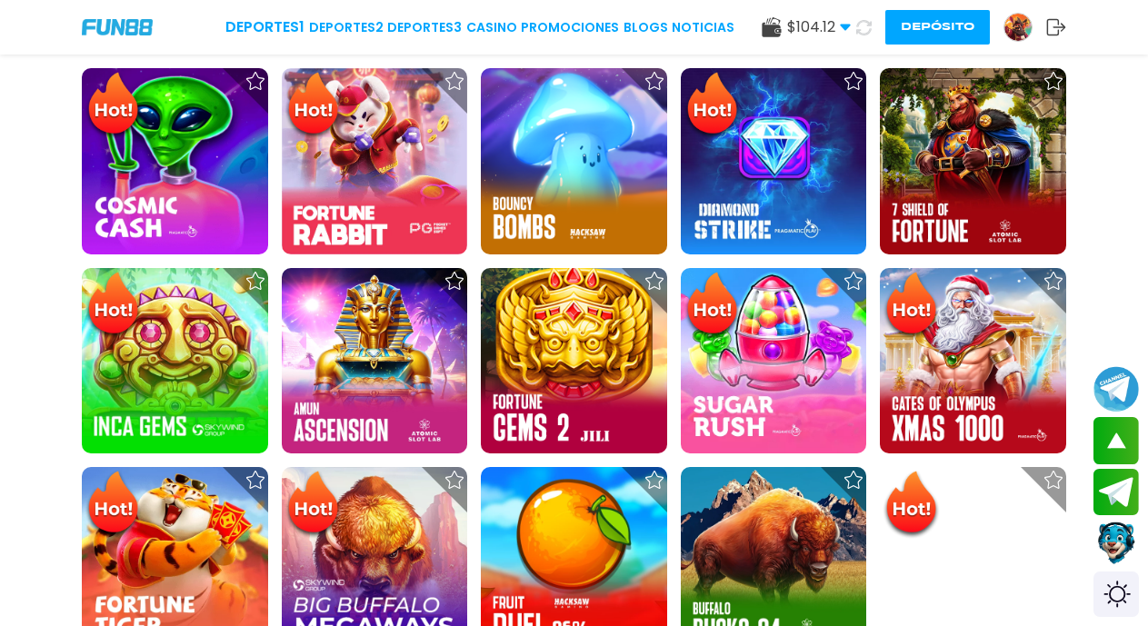
scroll to position [1378, 0]
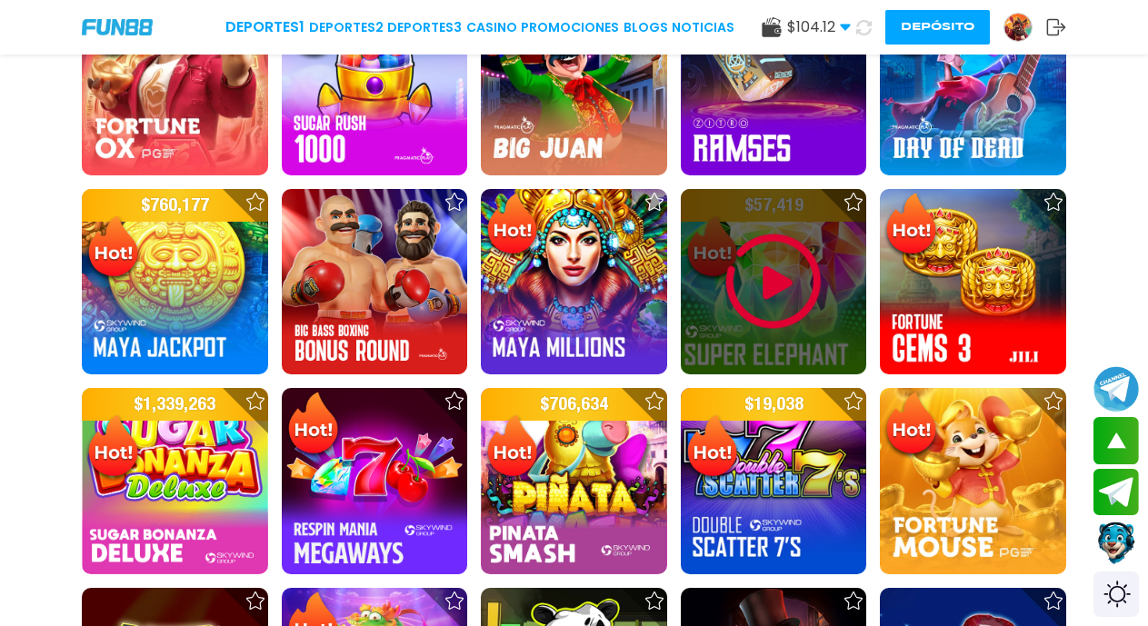
click at [778, 288] on img at bounding box center [773, 281] width 109 height 109
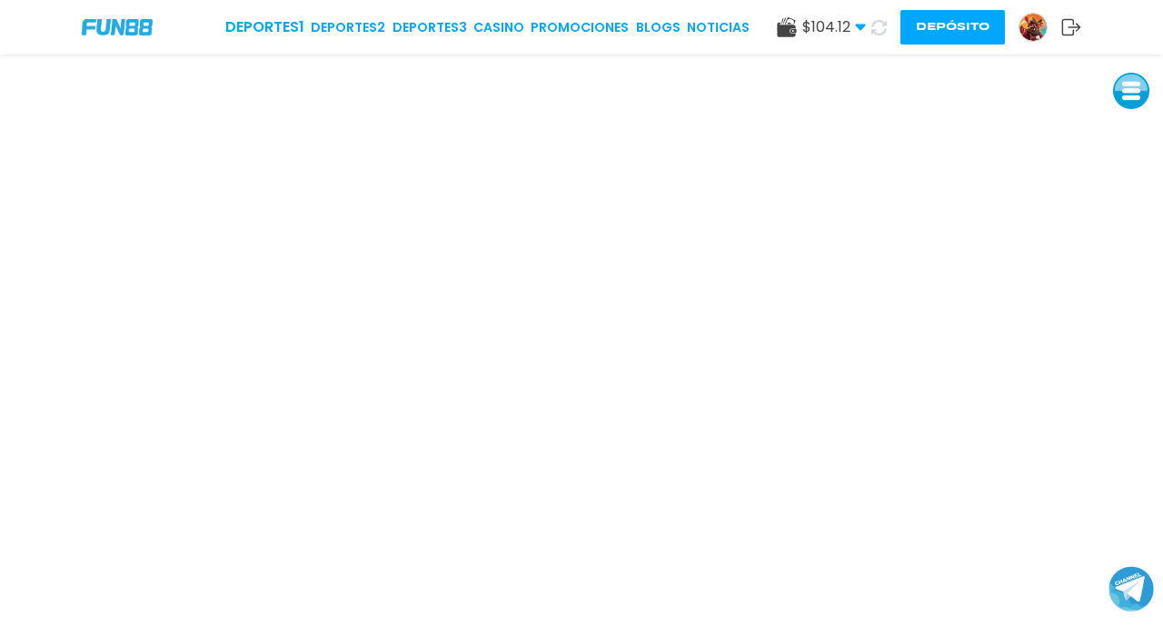
click at [880, 32] on icon at bounding box center [878, 27] width 15 height 15
click at [866, 15] on button at bounding box center [879, 28] width 26 height 26
click at [1134, 94] on button at bounding box center [1131, 91] width 36 height 36
click at [1126, 135] on button at bounding box center [1131, 132] width 36 height 36
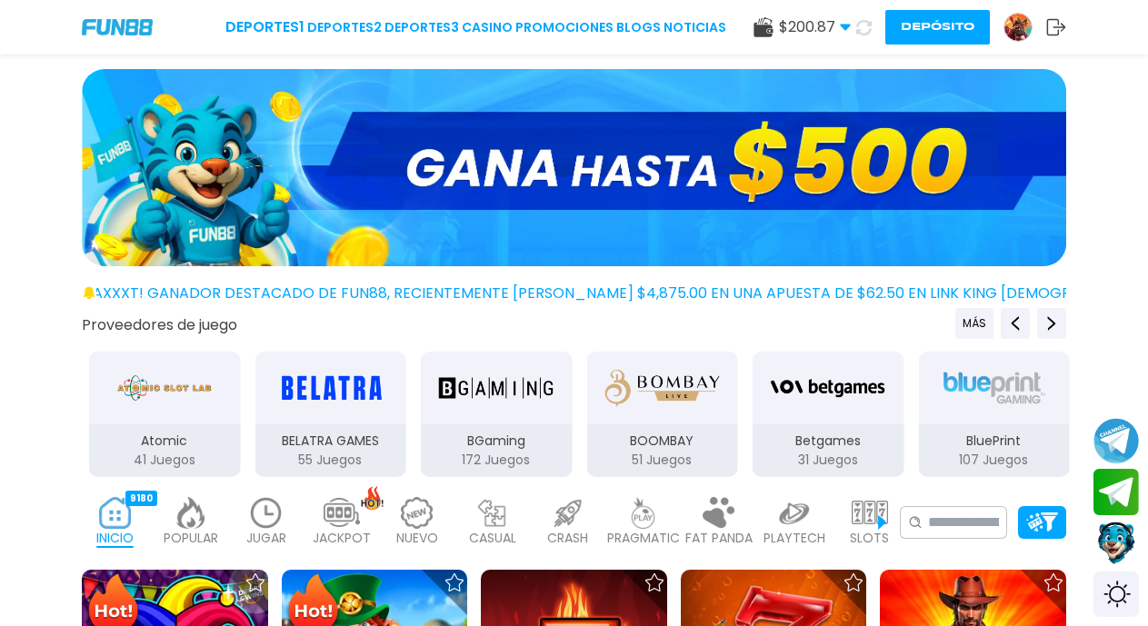
click at [958, 27] on button "Depósito" at bounding box center [937, 27] width 104 height 35
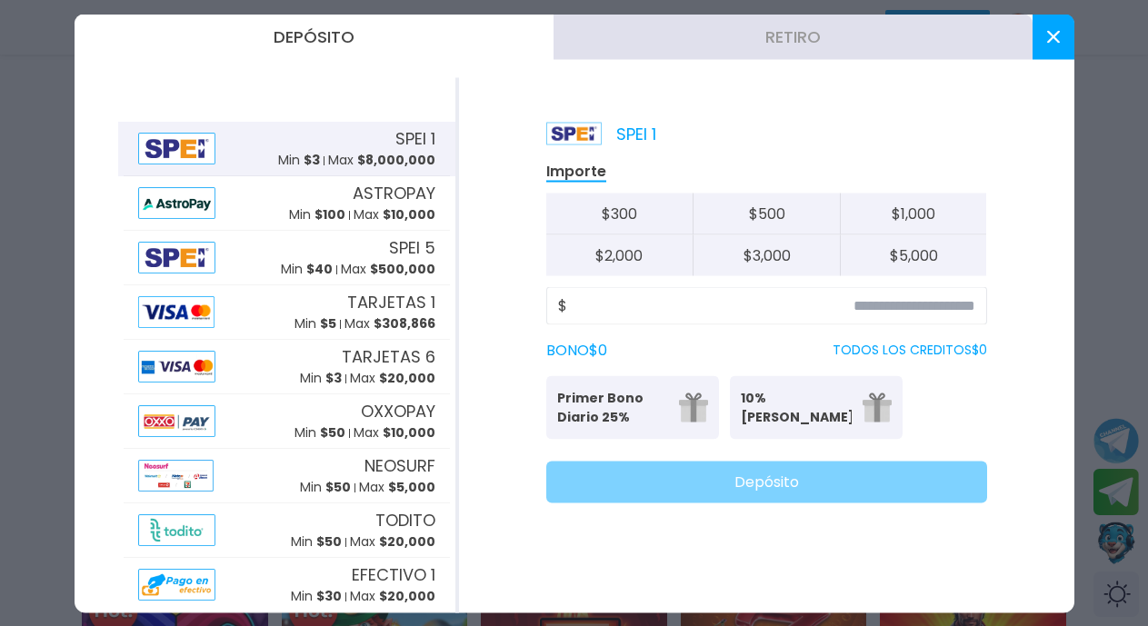
click at [778, 38] on button "Retiro" at bounding box center [792, 36] width 479 height 45
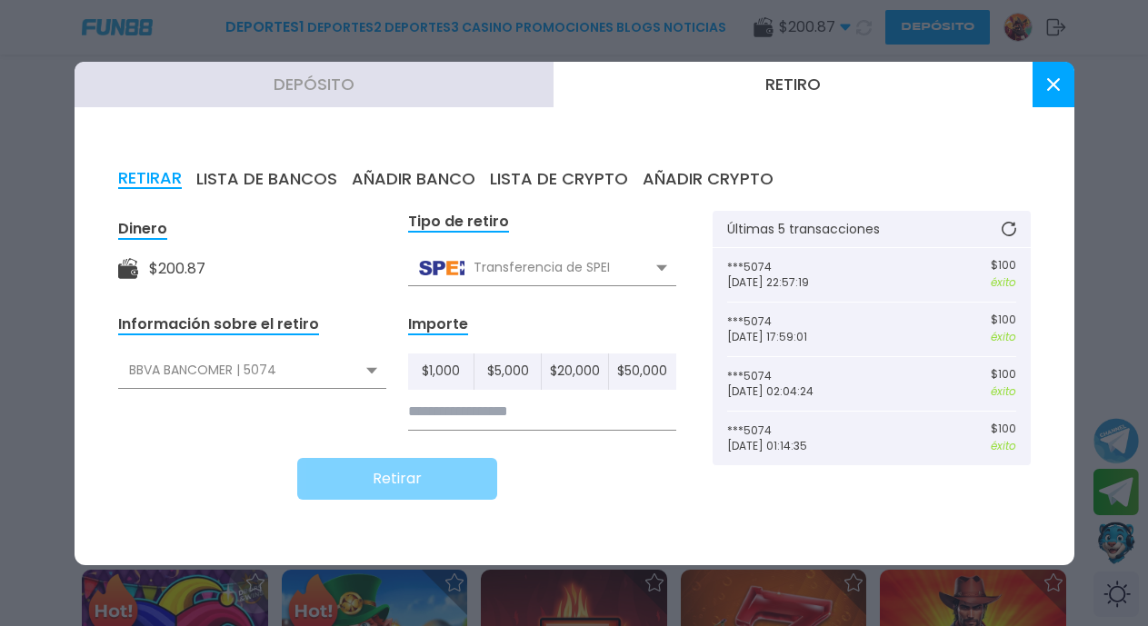
click at [498, 414] on input at bounding box center [542, 411] width 268 height 37
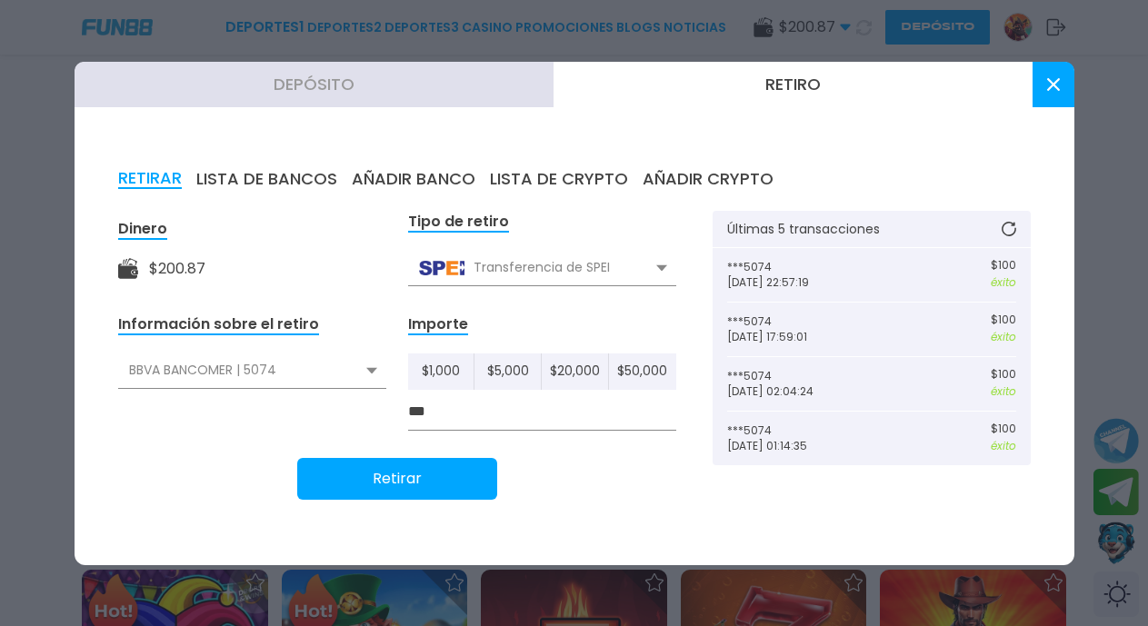
type input "***"
click at [403, 477] on button "Retirar" at bounding box center [397, 479] width 200 height 42
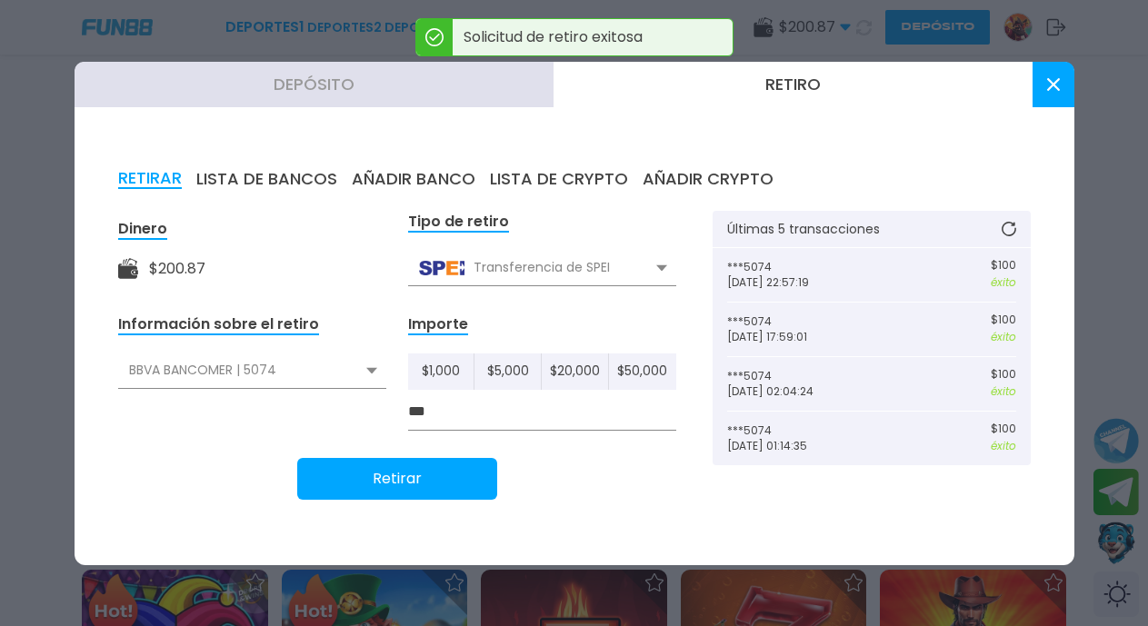
click at [1053, 83] on use at bounding box center [1052, 84] width 13 height 13
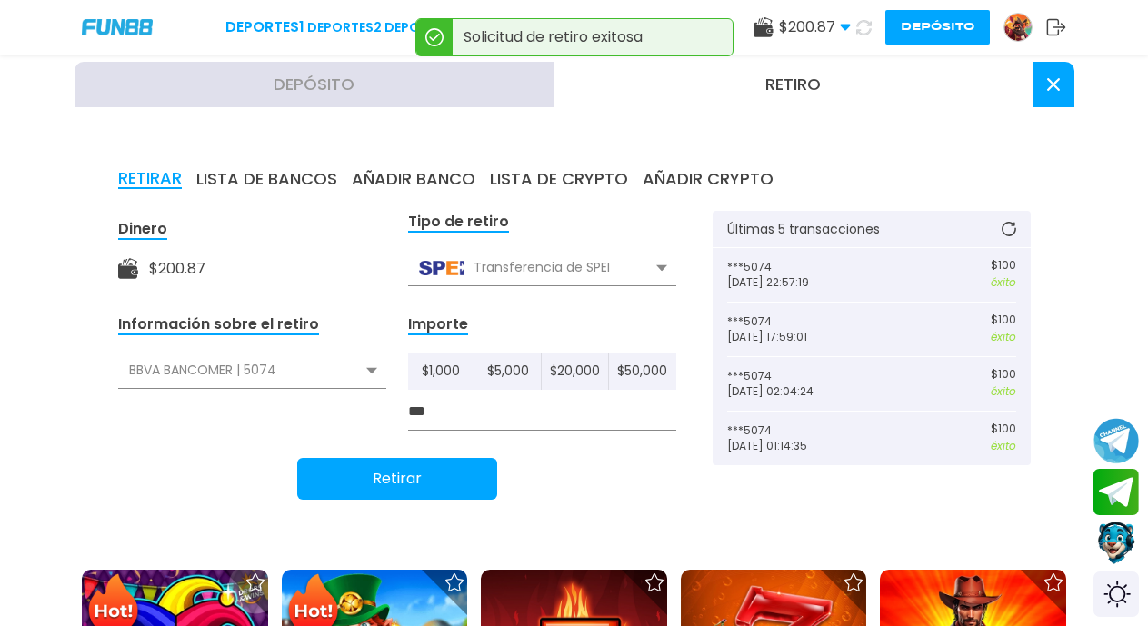
click at [1048, 87] on img at bounding box center [574, 167] width 984 height 197
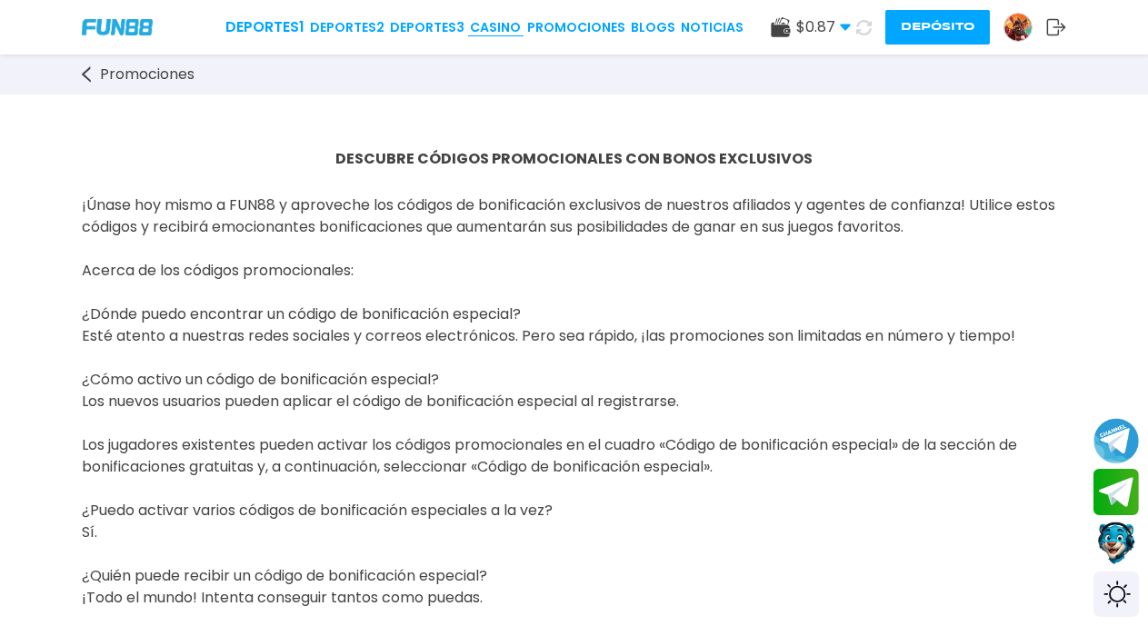
click at [506, 29] on link "CASINO" at bounding box center [495, 27] width 51 height 19
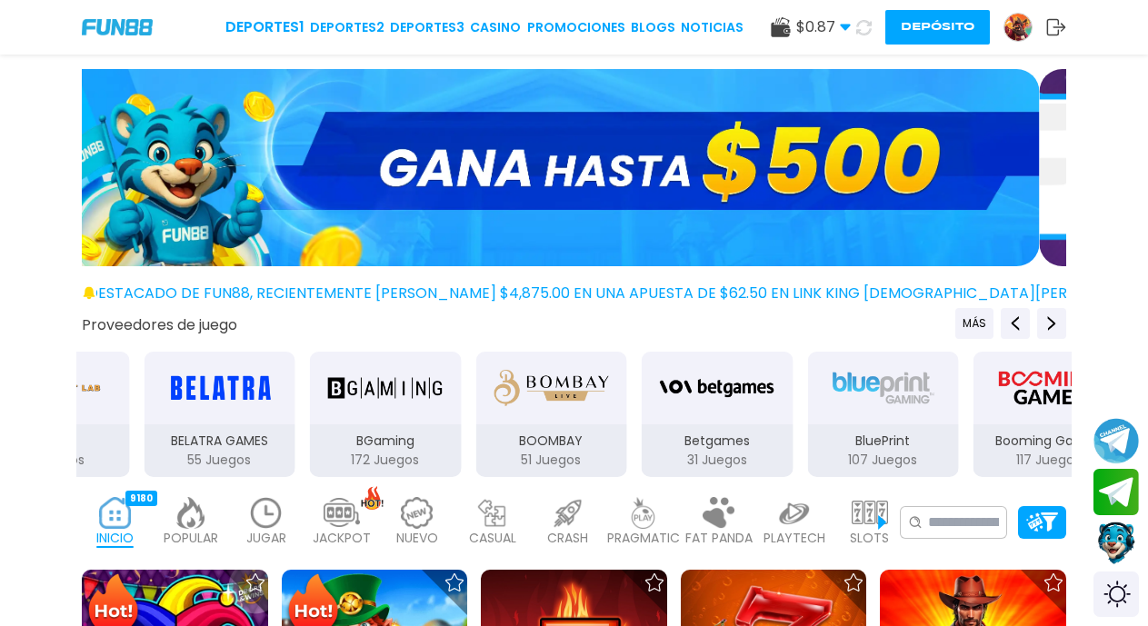
click at [858, 25] on icon at bounding box center [863, 27] width 15 height 15
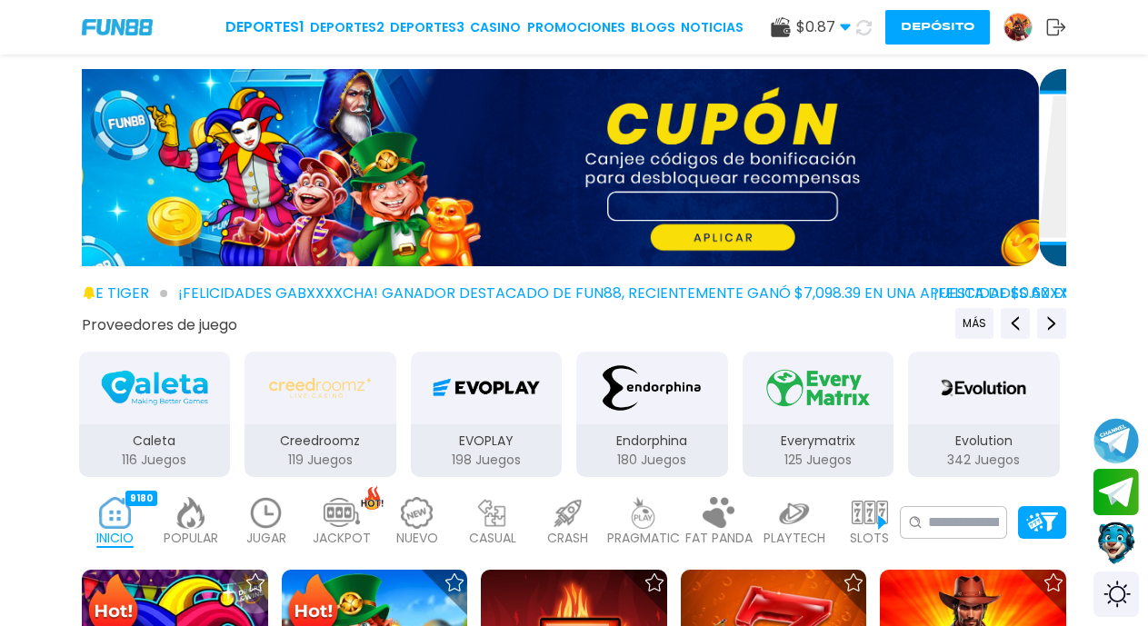
click at [956, 23] on button "Depósito" at bounding box center [937, 27] width 104 height 35
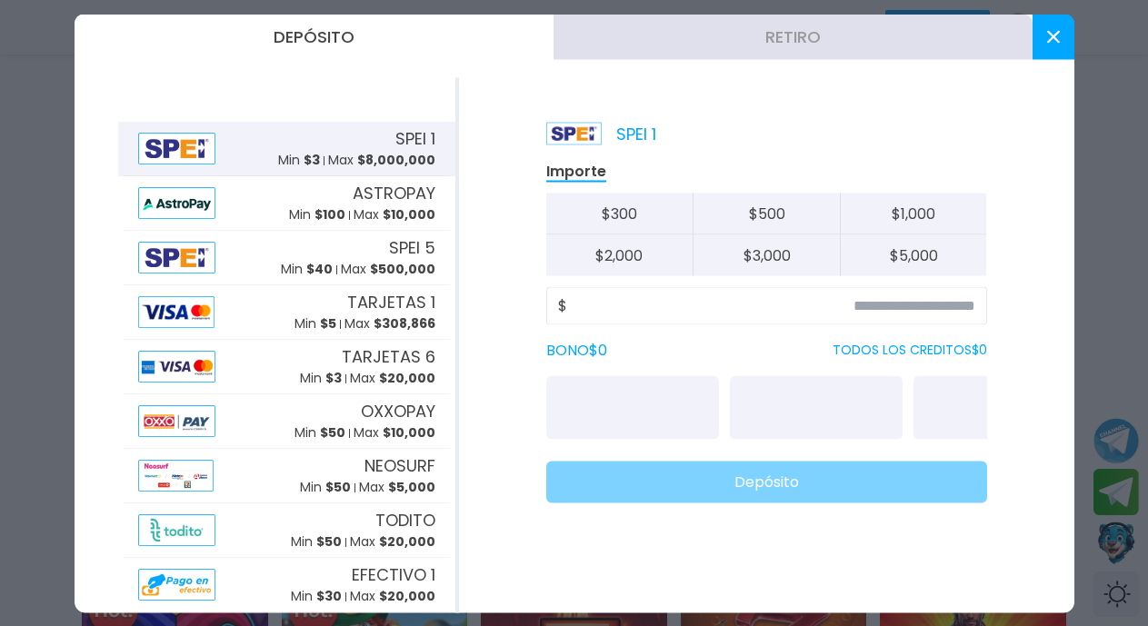
click at [925, 303] on input at bounding box center [771, 305] width 408 height 22
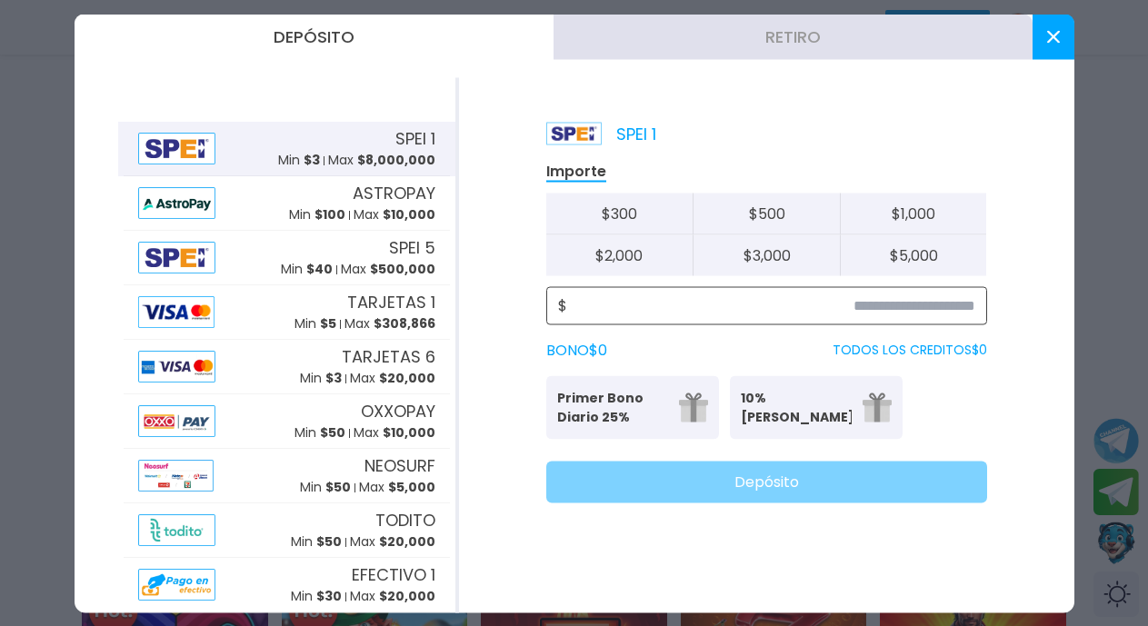
click at [949, 305] on input at bounding box center [771, 305] width 408 height 22
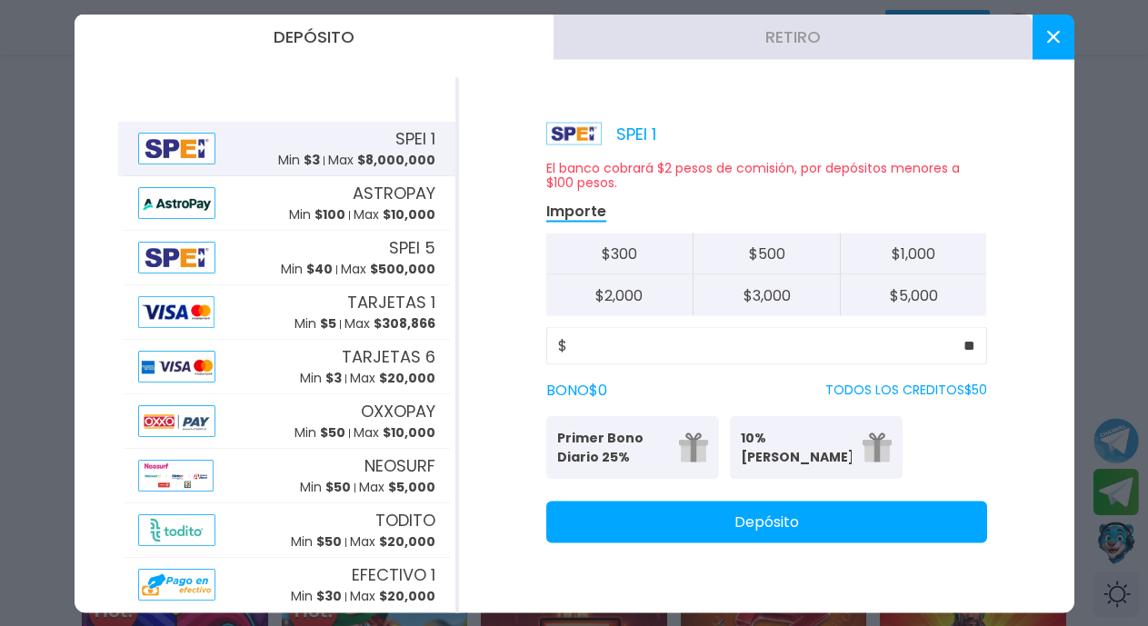
click at [947, 313] on button "$ 5,000" at bounding box center [913, 294] width 147 height 41
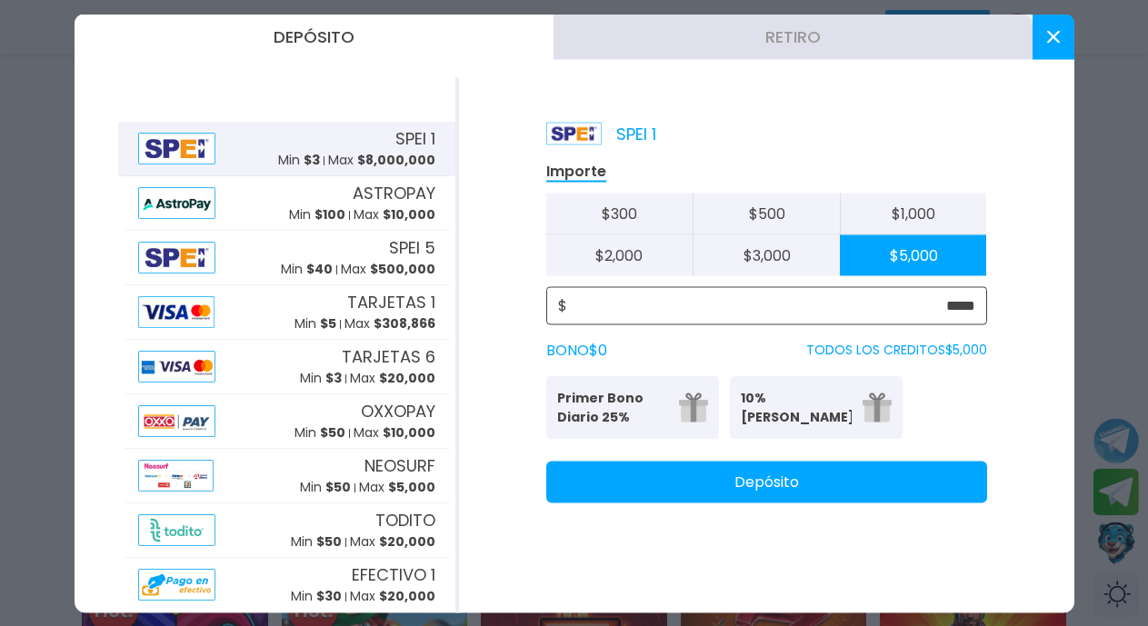
click at [972, 301] on input "*****" at bounding box center [771, 305] width 408 height 22
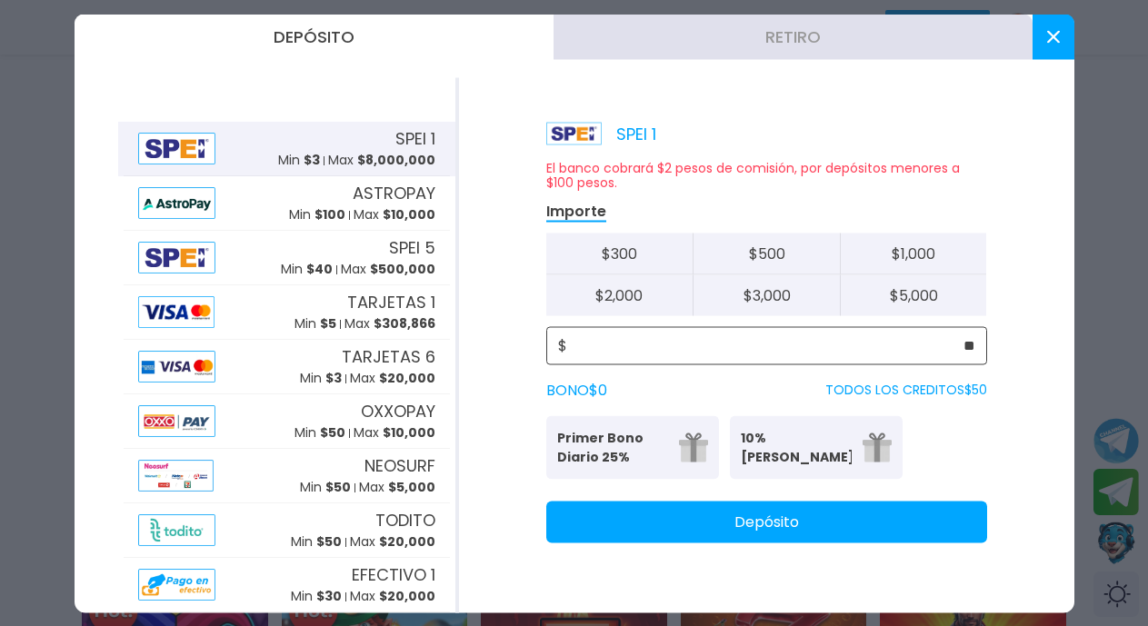
type input "**"
click at [803, 519] on button "Depósito" at bounding box center [766, 522] width 441 height 42
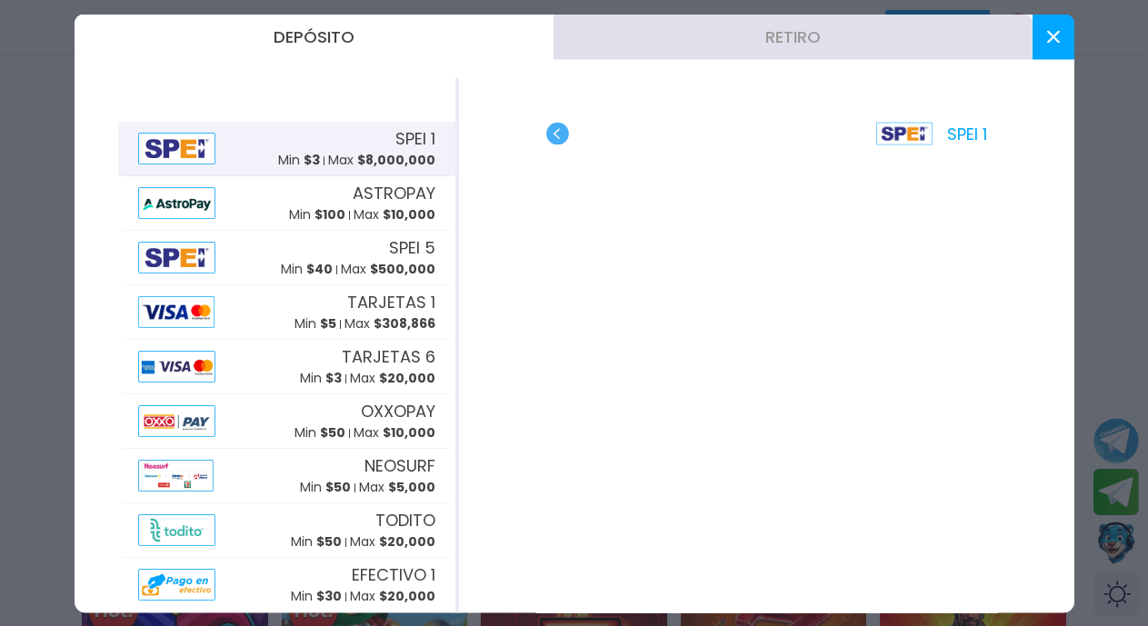
click at [1051, 43] on button at bounding box center [1053, 36] width 42 height 45
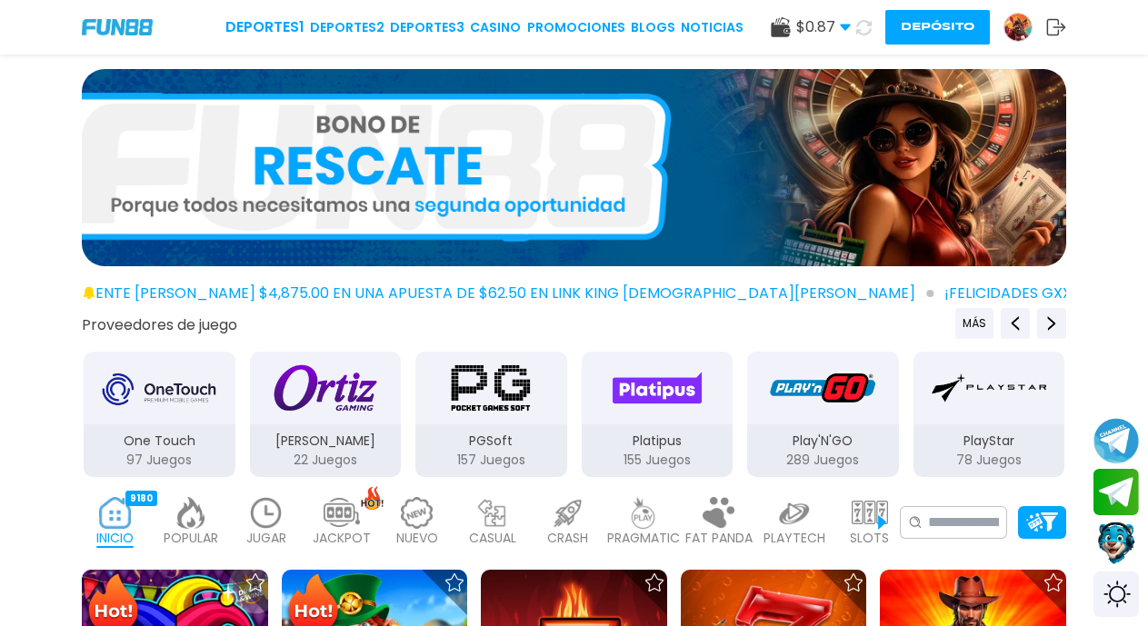
click at [862, 30] on icon at bounding box center [863, 27] width 15 height 15
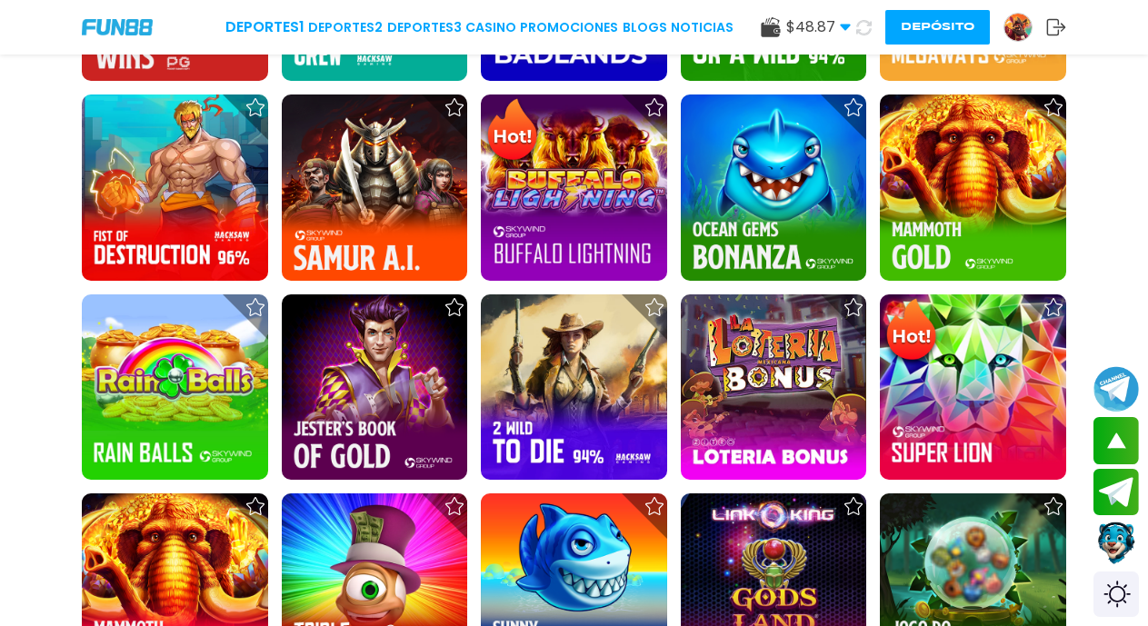
scroll to position [2443, 0]
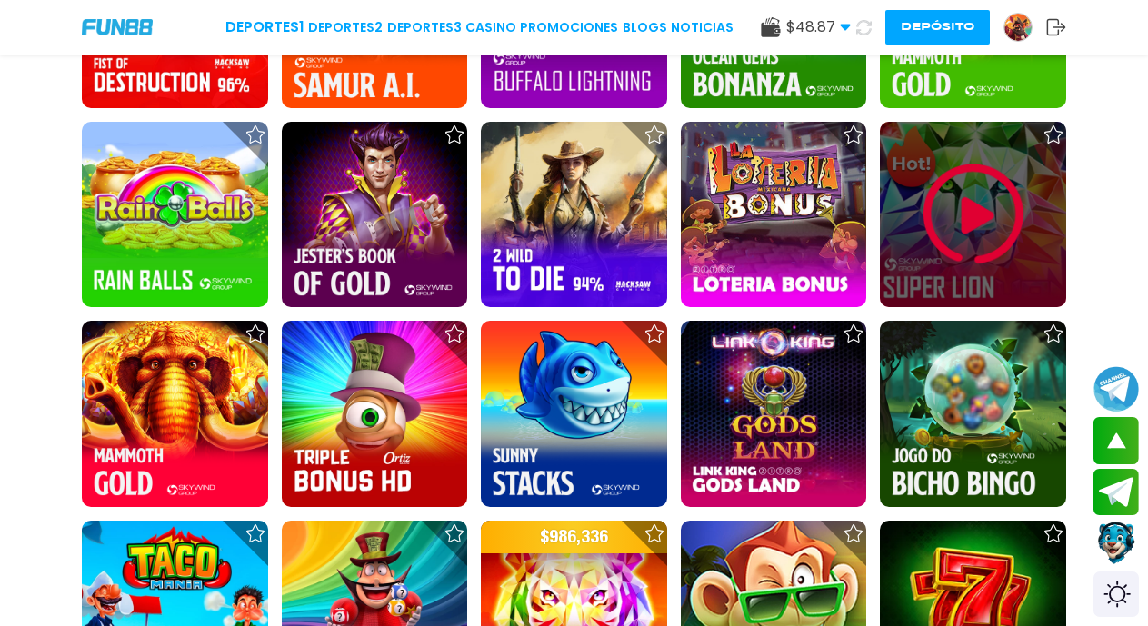
click at [971, 212] on img at bounding box center [973, 214] width 109 height 109
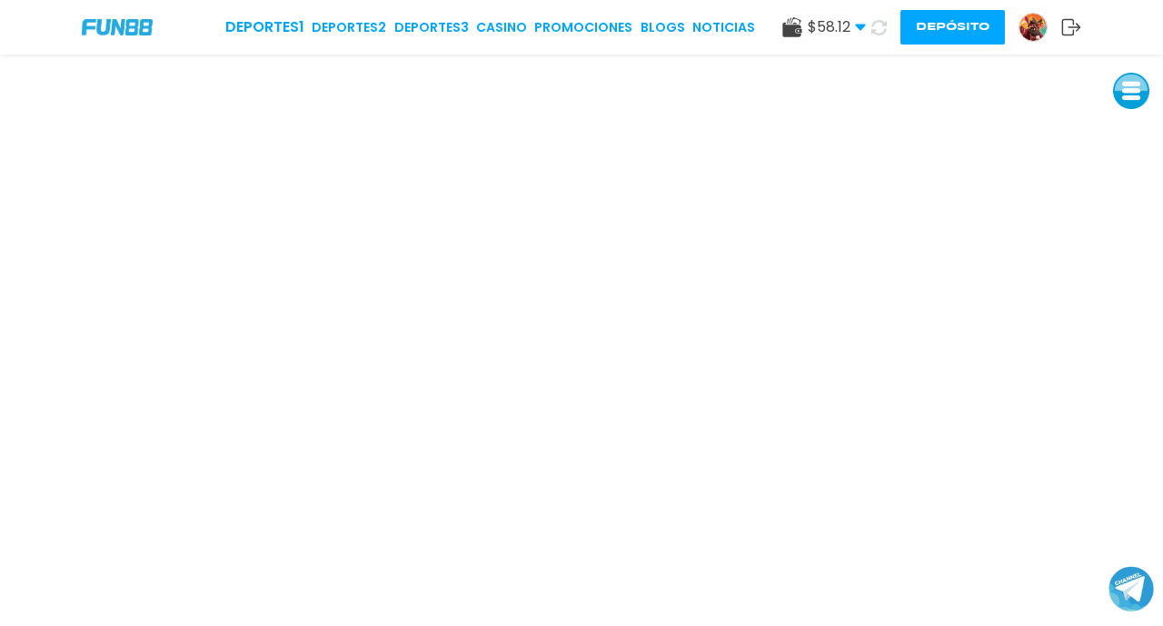
drag, startPoint x: 123, startPoint y: 6, endPoint x: 576, endPoint y: 418, distance: 612.4
click at [576, 418] on iframe at bounding box center [581, 341] width 1163 height 572
click at [879, 23] on icon at bounding box center [878, 27] width 15 height 15
click at [866, 15] on button at bounding box center [879, 28] width 26 height 26
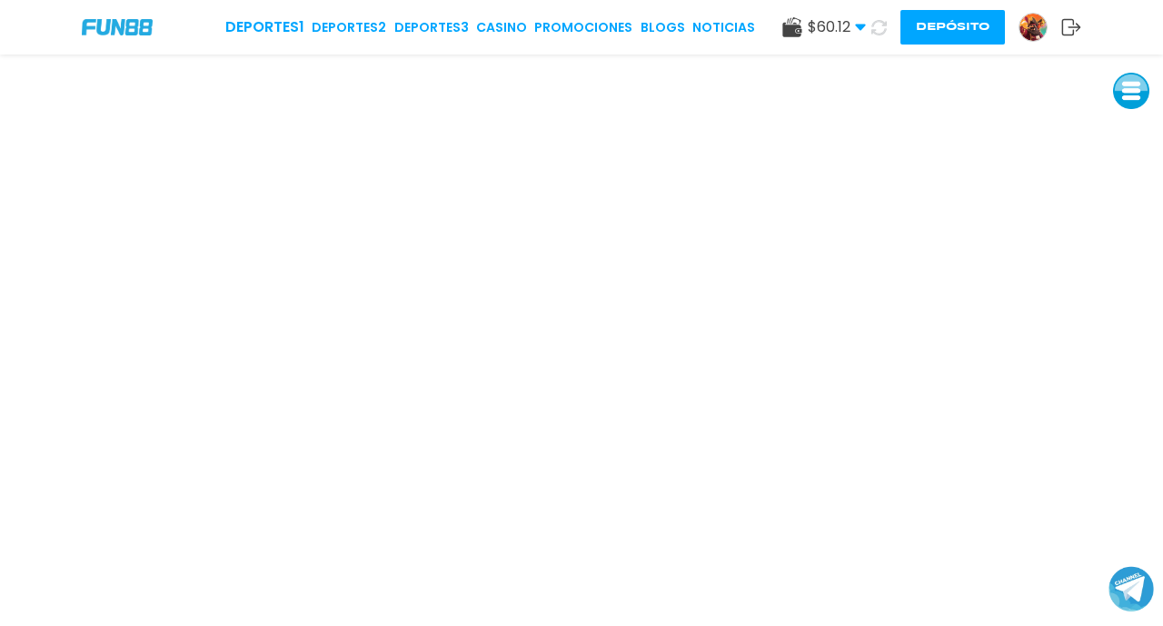
click at [874, 28] on icon at bounding box center [878, 27] width 15 height 15
click at [861, 9] on button at bounding box center [878, 26] width 35 height 35
click at [866, 15] on button at bounding box center [879, 28] width 26 height 26
click at [878, 30] on icon at bounding box center [878, 27] width 15 height 15
click at [866, 15] on button at bounding box center [879, 28] width 26 height 26
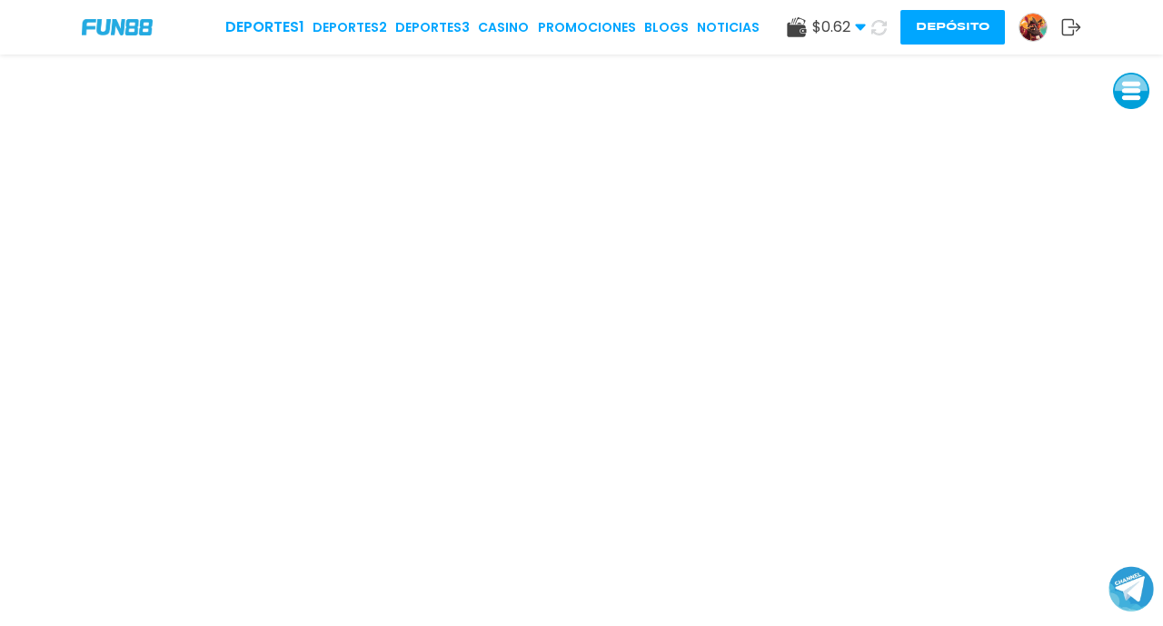
click at [866, 15] on button at bounding box center [879, 28] width 26 height 26
click at [860, 8] on button at bounding box center [878, 26] width 37 height 37
click at [1123, 90] on button at bounding box center [1131, 91] width 36 height 36
click at [1132, 131] on button at bounding box center [1131, 132] width 36 height 36
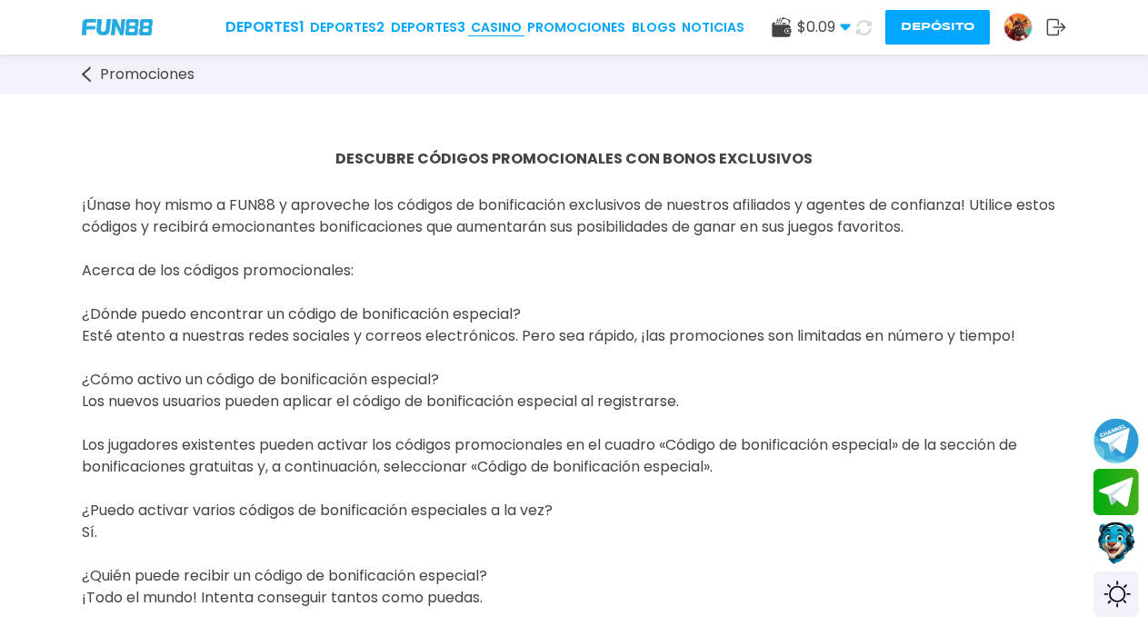
click at [509, 27] on link "CASINO" at bounding box center [496, 27] width 51 height 19
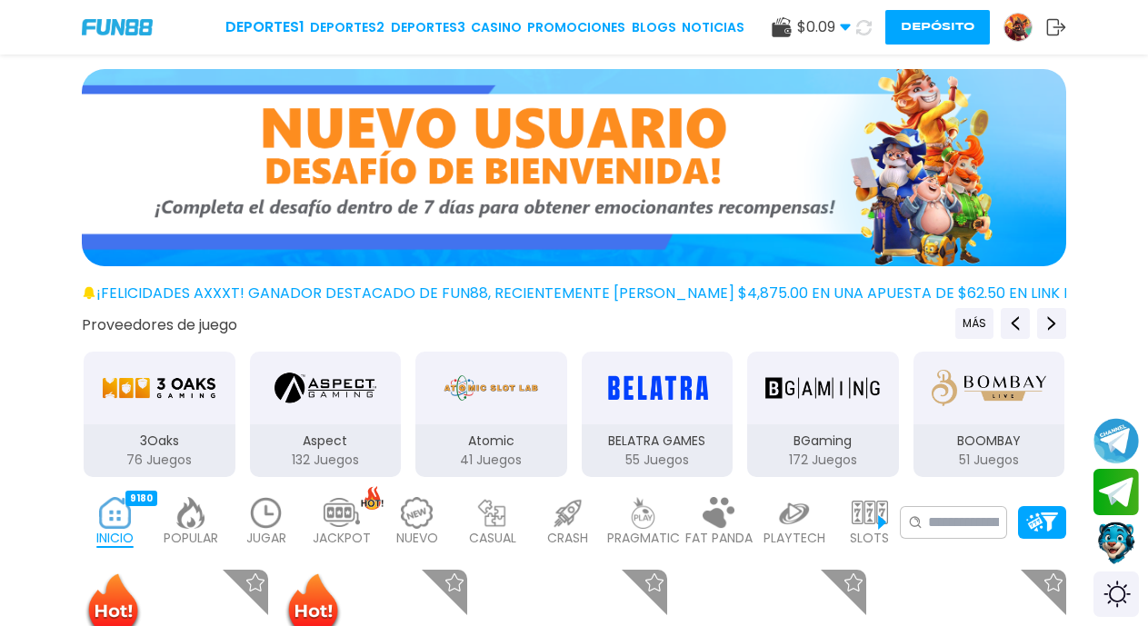
click at [935, 21] on button "Depósito" at bounding box center [937, 27] width 104 height 35
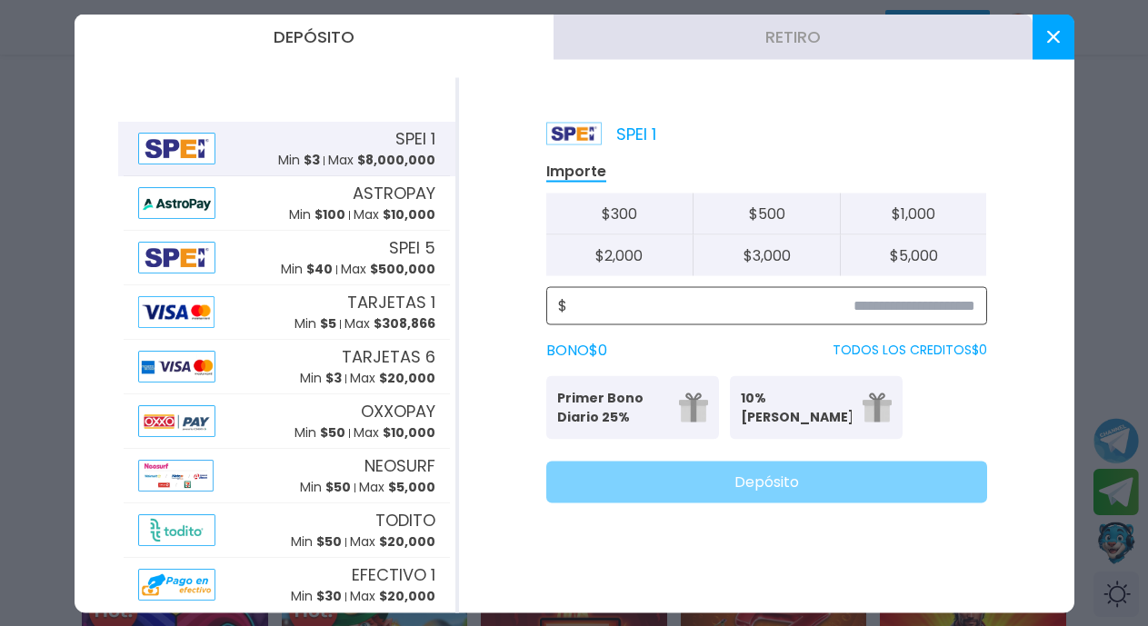
click at [949, 304] on input at bounding box center [771, 305] width 408 height 22
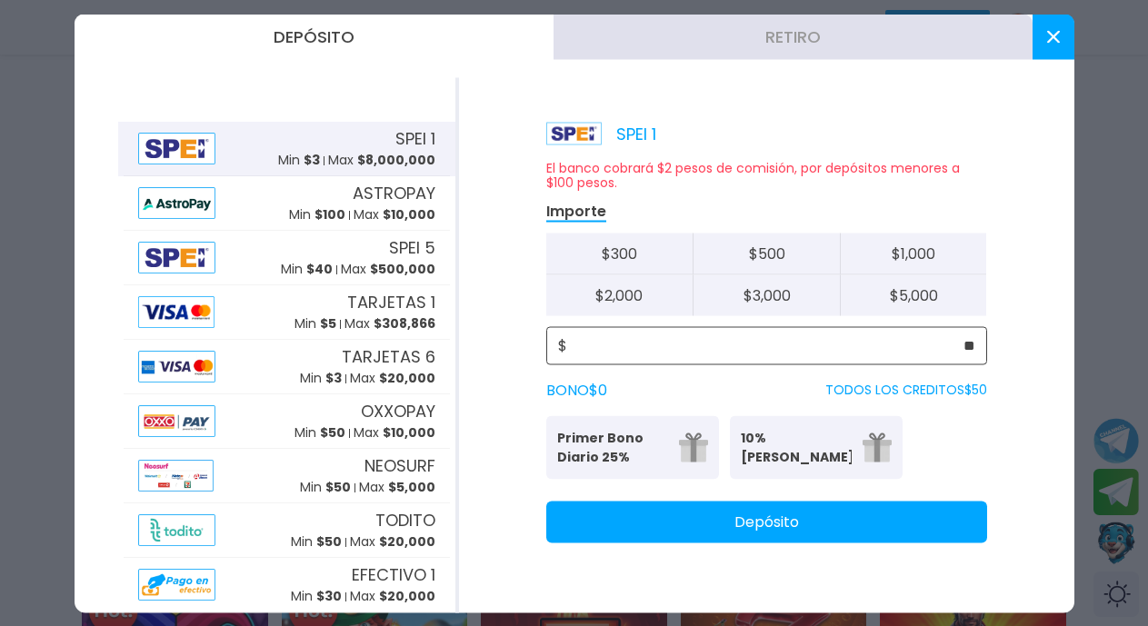
type input "**"
click at [790, 528] on button "Depósito" at bounding box center [766, 522] width 441 height 42
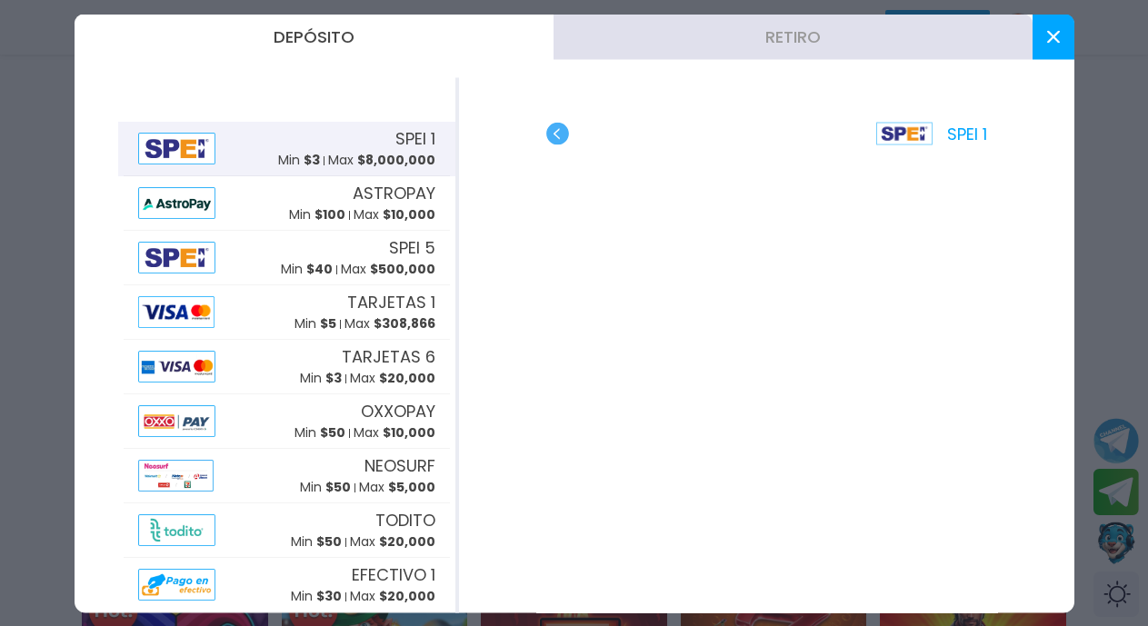
click at [1047, 34] on icon at bounding box center [1053, 36] width 13 height 13
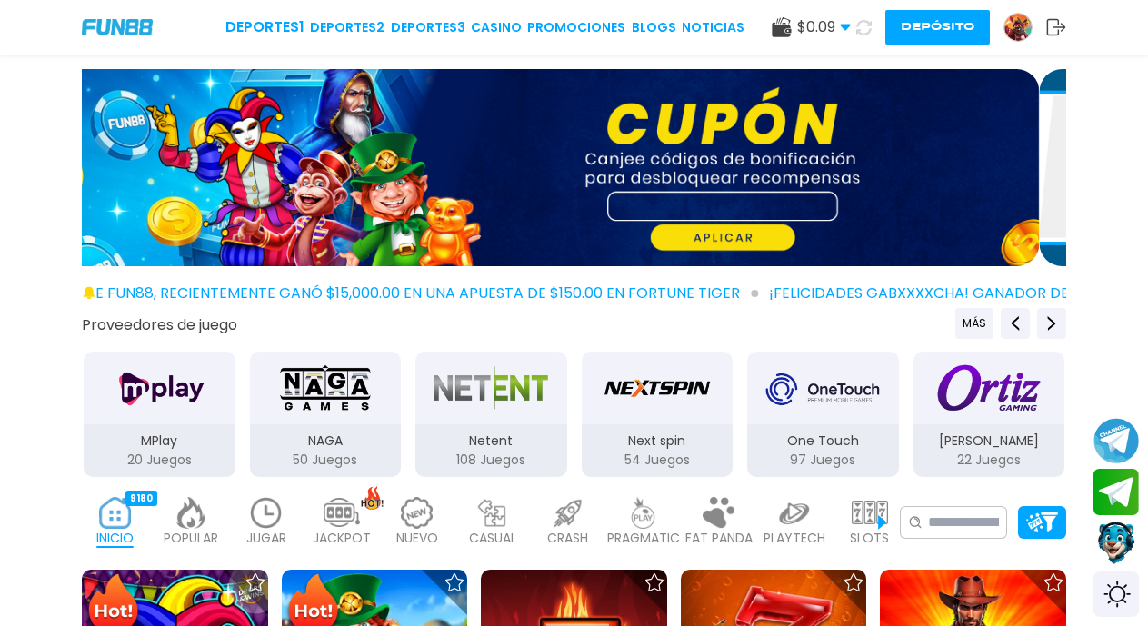
click at [867, 30] on icon at bounding box center [863, 27] width 16 height 16
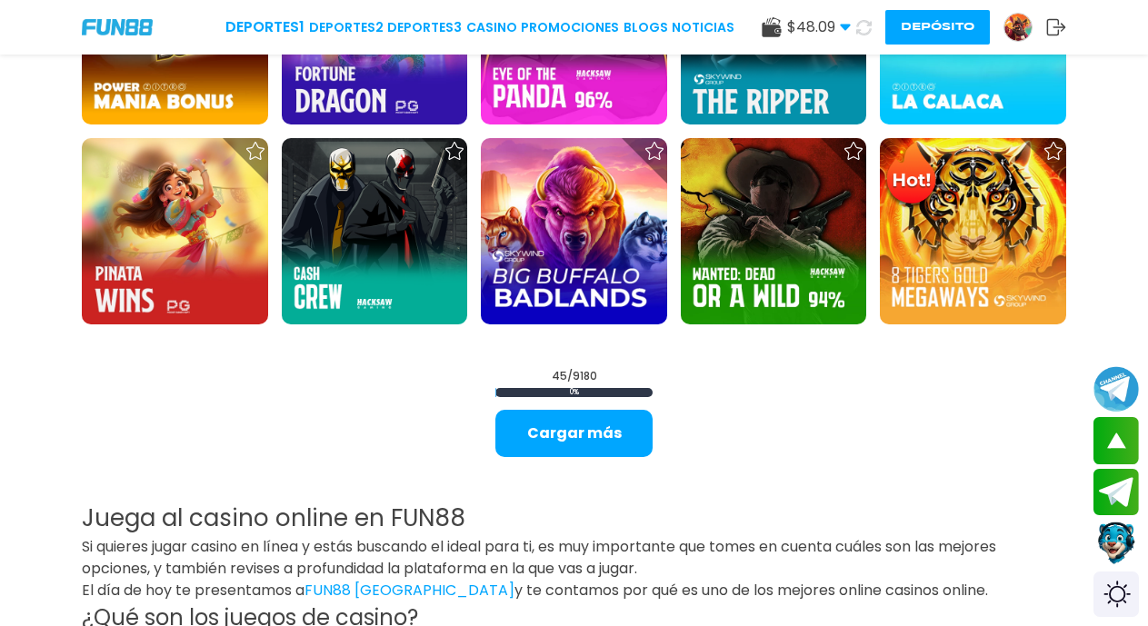
scroll to position [2051, 0]
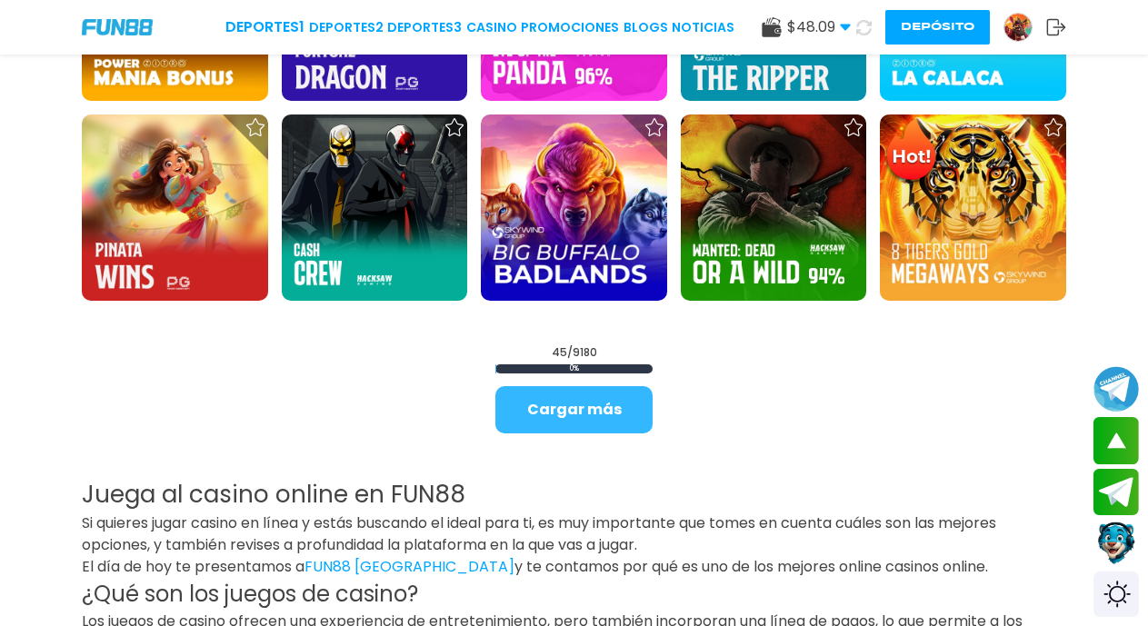
click at [617, 393] on button "Cargar más" at bounding box center [573, 409] width 157 height 47
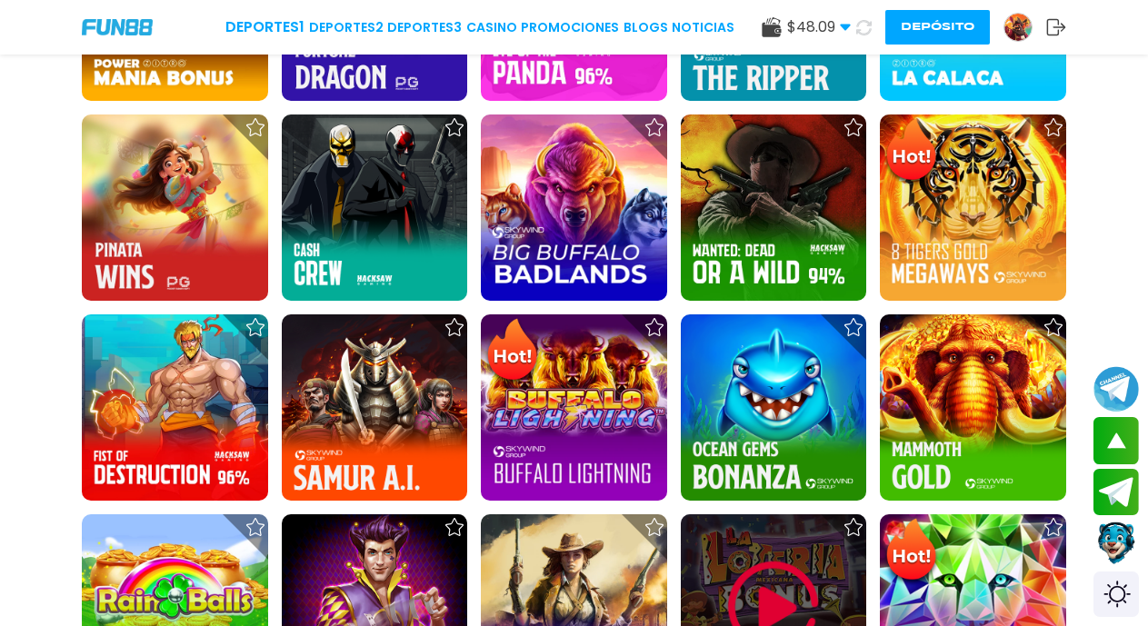
click at [773, 582] on img at bounding box center [773, 606] width 109 height 109
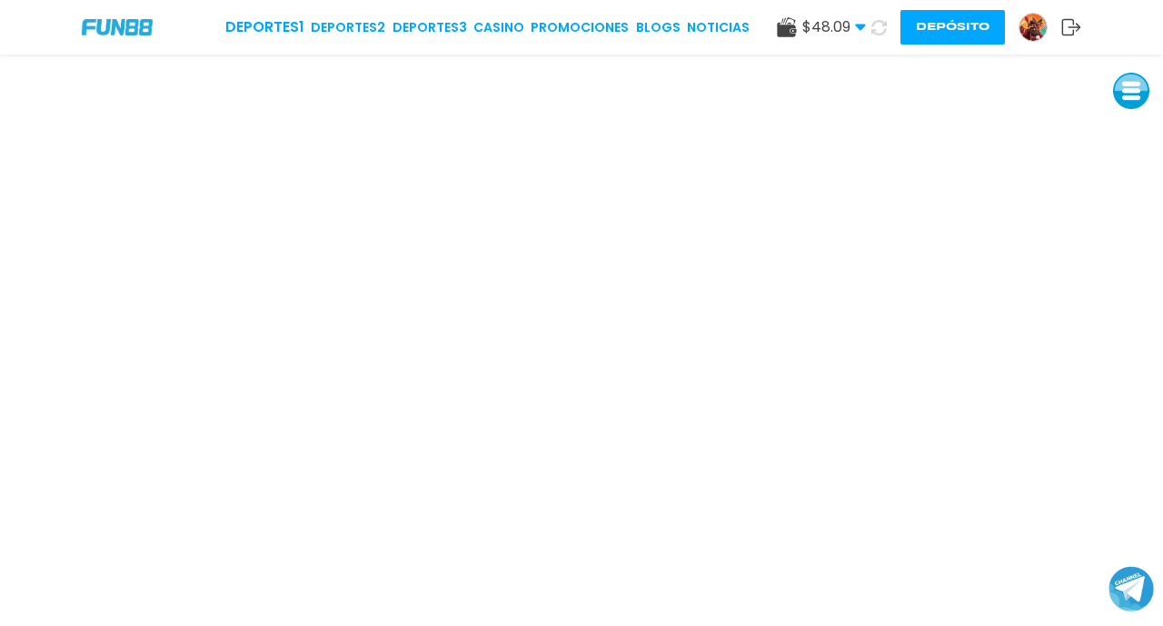
click at [1128, 103] on button at bounding box center [1131, 91] width 36 height 36
click at [1129, 213] on button at bounding box center [1131, 213] width 36 height 36
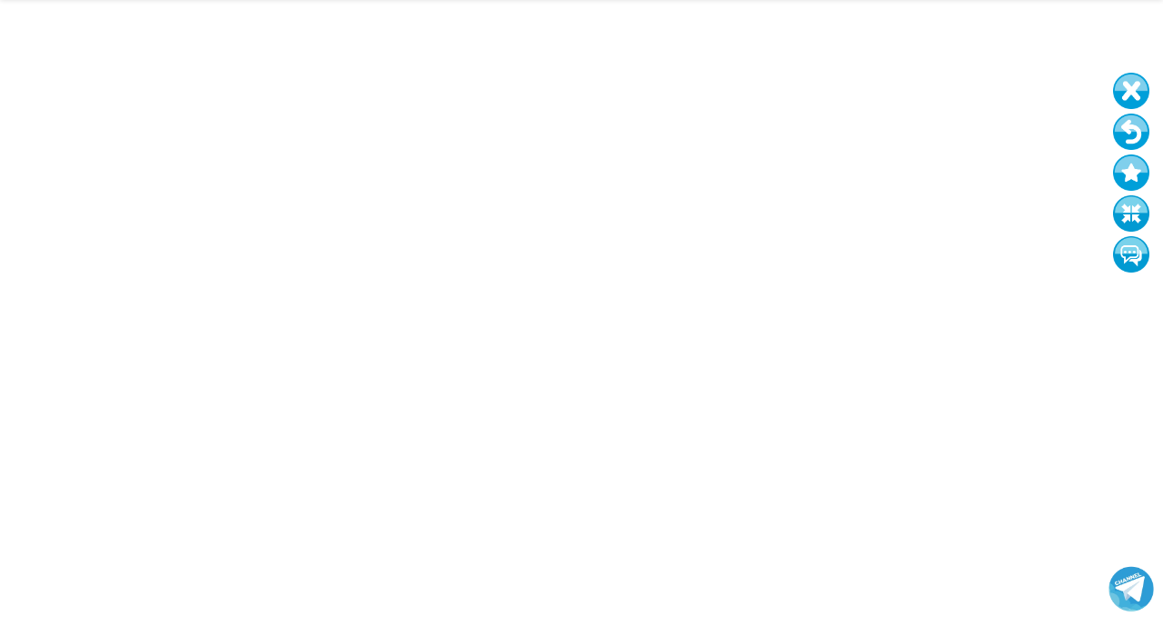
click at [1125, 132] on button at bounding box center [1131, 132] width 36 height 36
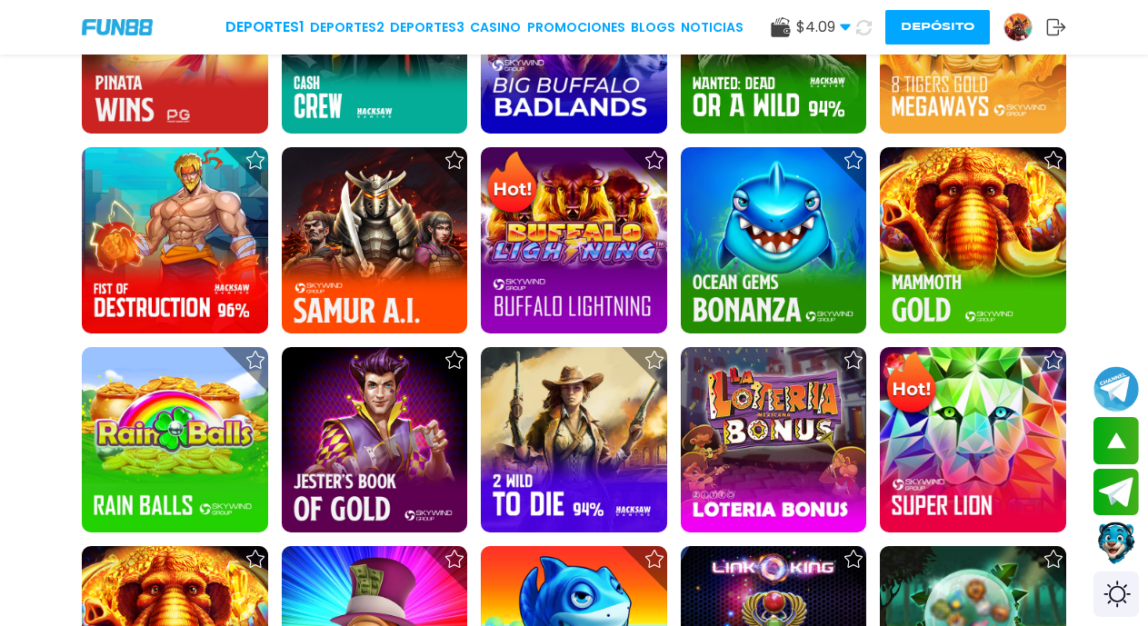
scroll to position [2229, 0]
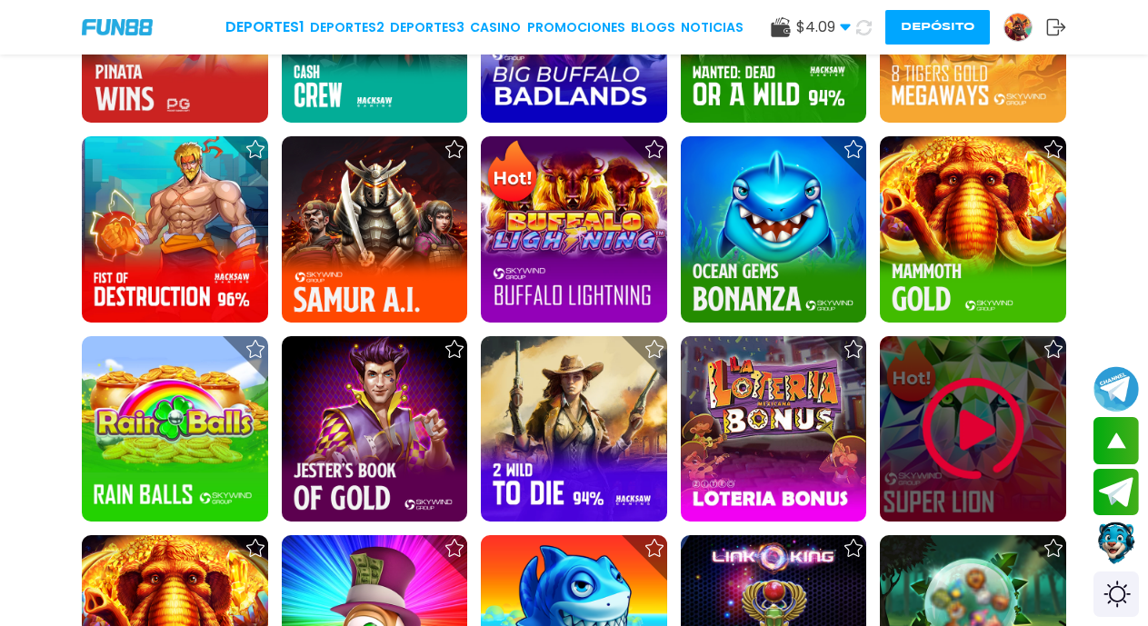
click at [979, 424] on img at bounding box center [973, 428] width 109 height 109
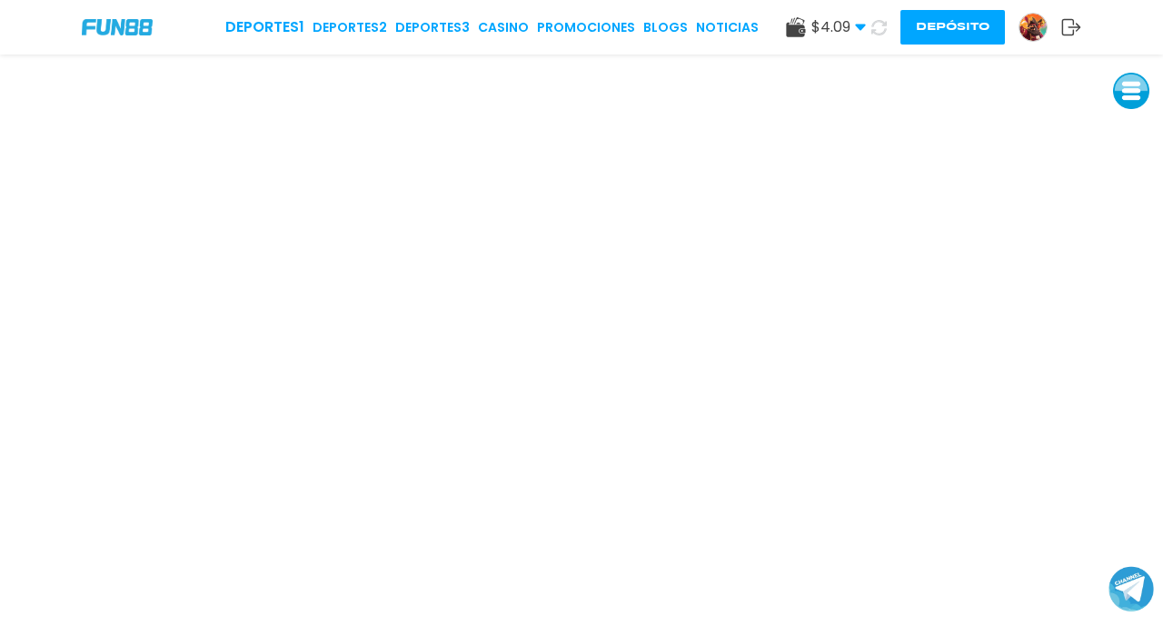
click at [1133, 91] on button at bounding box center [1131, 91] width 36 height 36
click at [1131, 130] on button at bounding box center [1131, 132] width 36 height 36
